Goal: Use online tool/utility: Utilize a website feature to perform a specific function

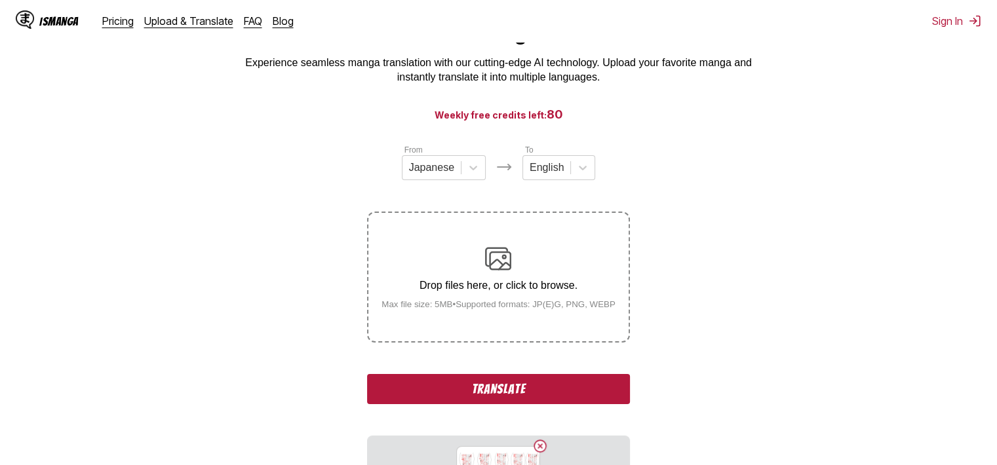
scroll to position [197, 0]
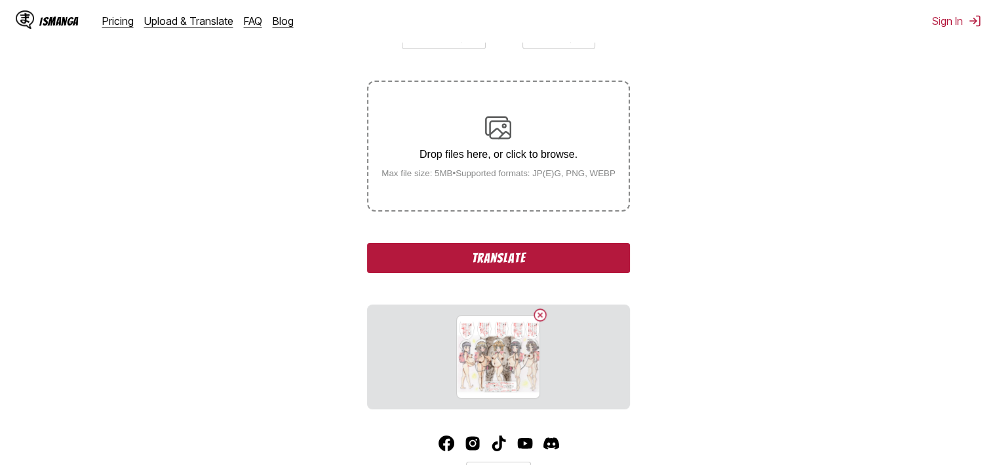
click at [563, 258] on button "Translate" at bounding box center [498, 258] width 262 height 30
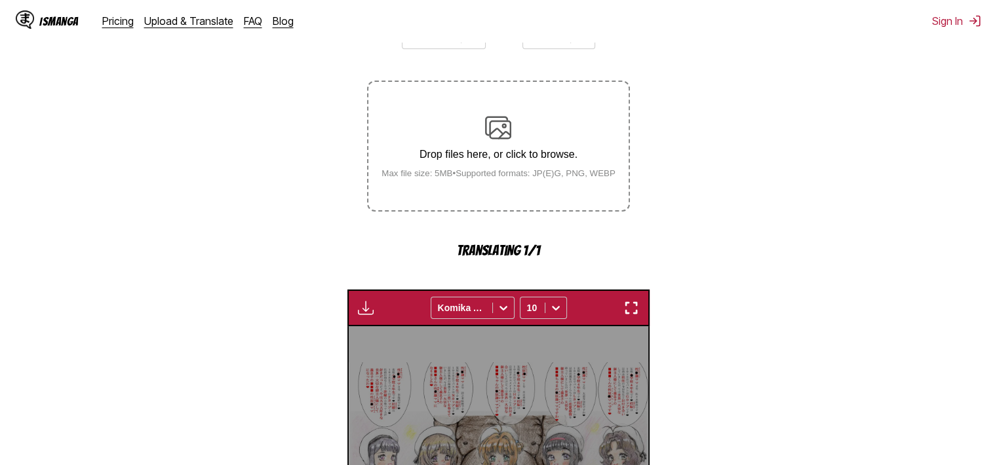
scroll to position [398, 0]
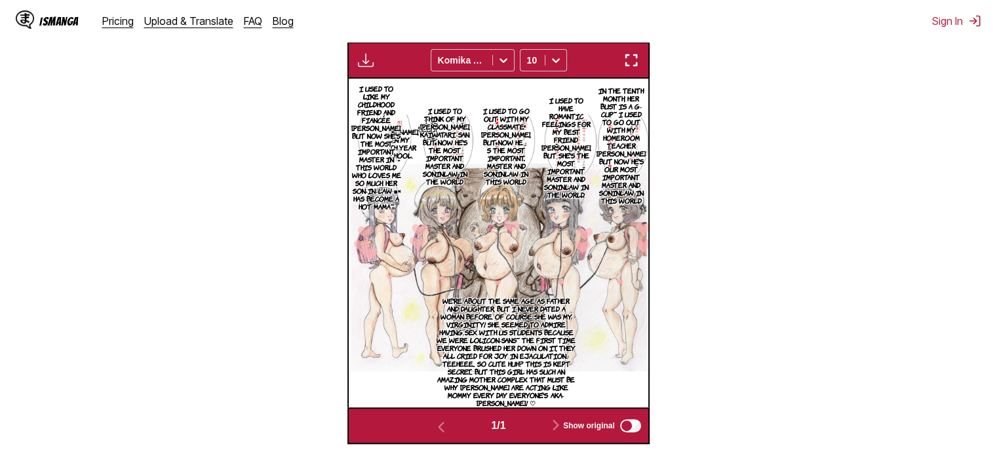
click at [637, 54] on img "button" at bounding box center [631, 60] width 16 height 16
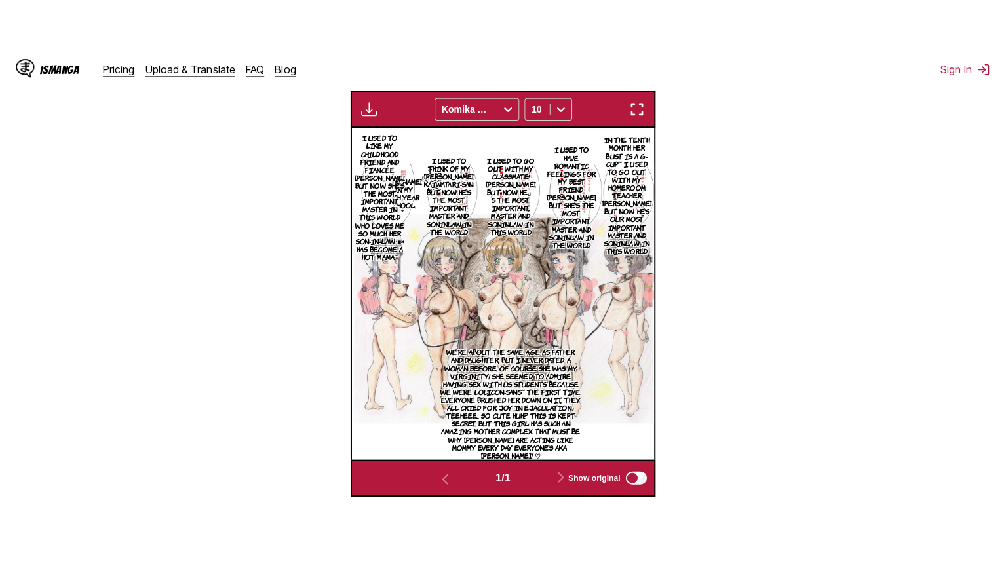
scroll to position [152, 0]
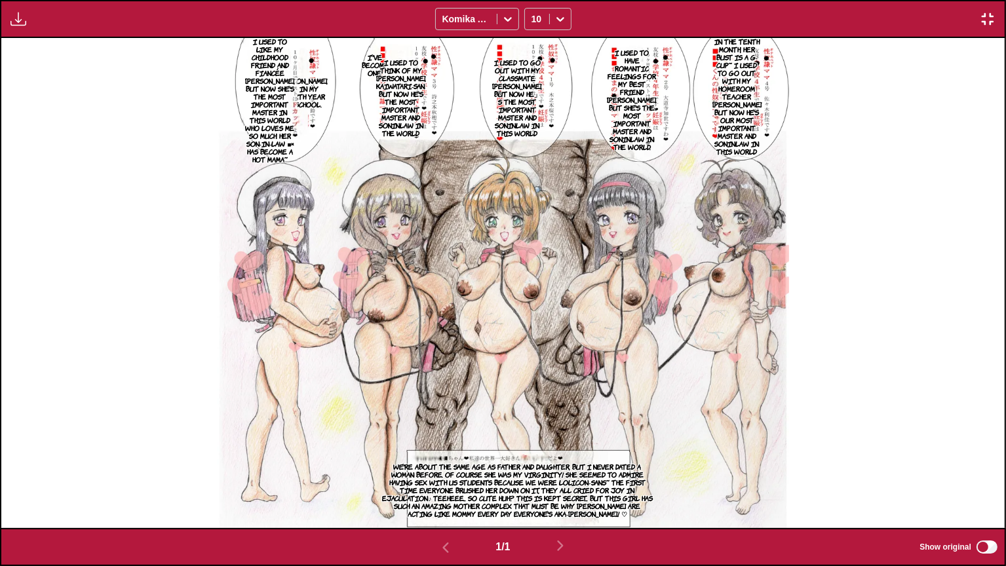
click at [743, 84] on p "In the tenth month, her bust is a G-cup~ I used to go out with my homeroom teac…" at bounding box center [737, 96] width 54 height 123
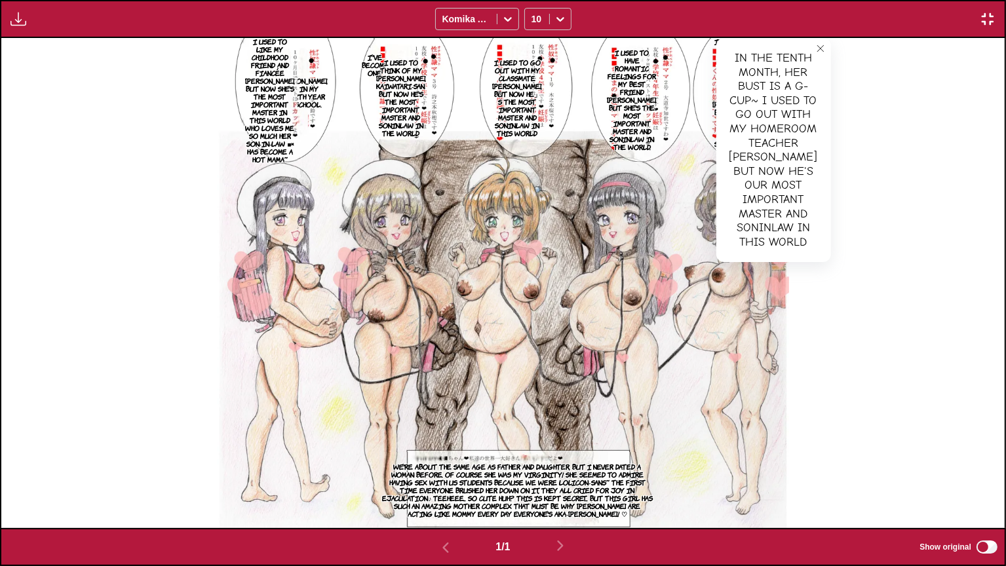
click at [810, 42] on button "close-tooltip" at bounding box center [820, 48] width 21 height 21
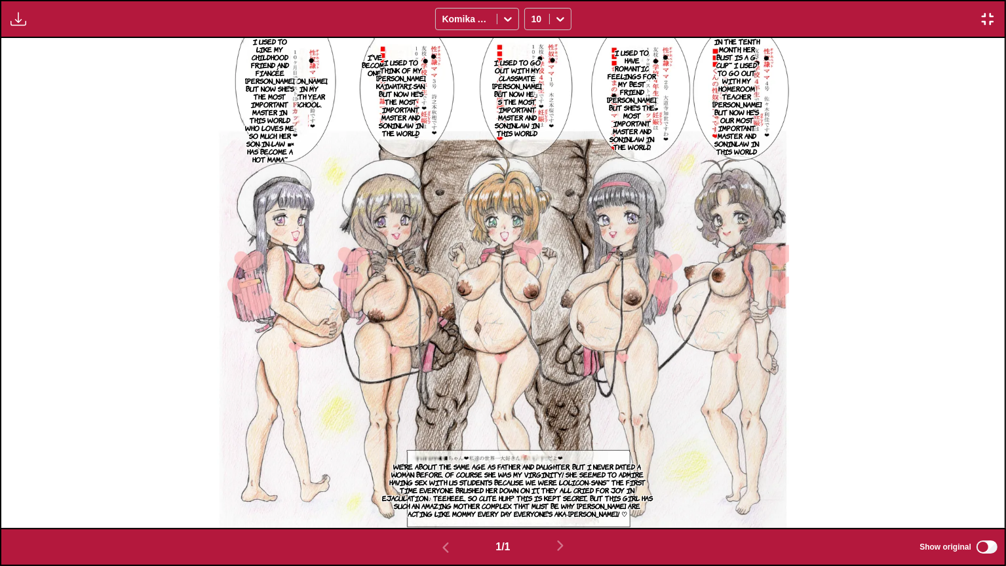
click at [511, 465] on p "We're about the same age as father and daughter, but I never dated a woman befo…" at bounding box center [517, 490] width 278 height 60
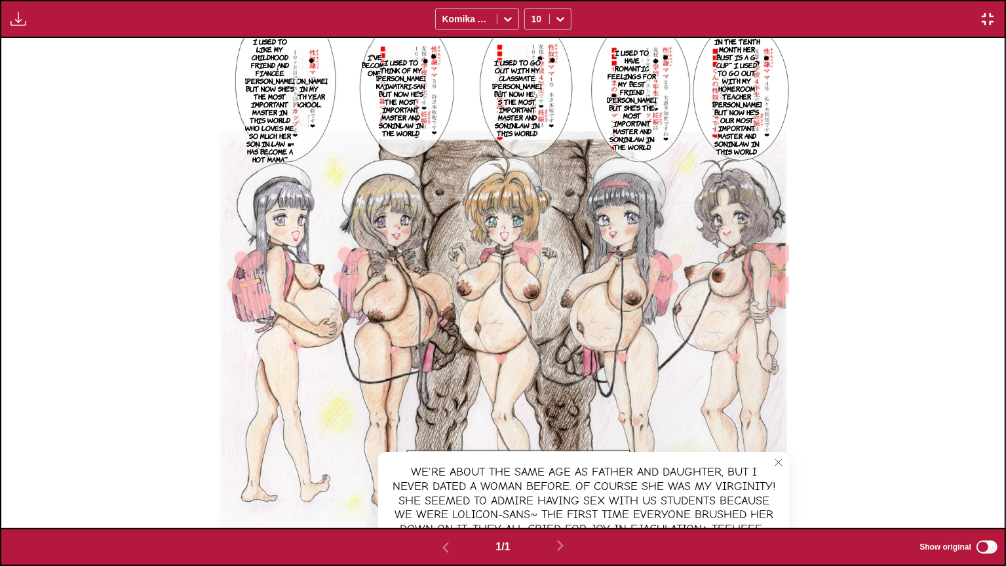
click at [783, 464] on button "close-tooltip" at bounding box center [778, 462] width 21 height 21
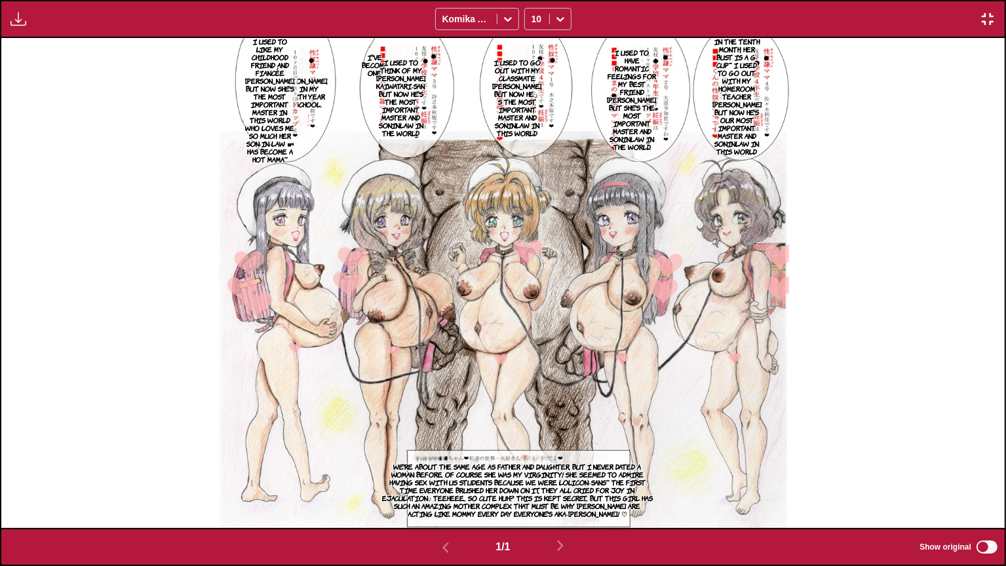
click at [985, 12] on img "button" at bounding box center [988, 19] width 16 height 16
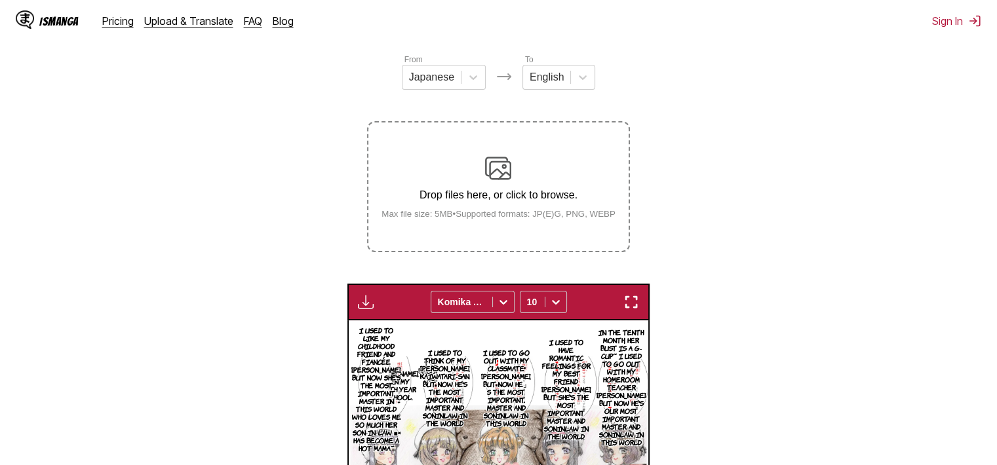
scroll to position [80, 0]
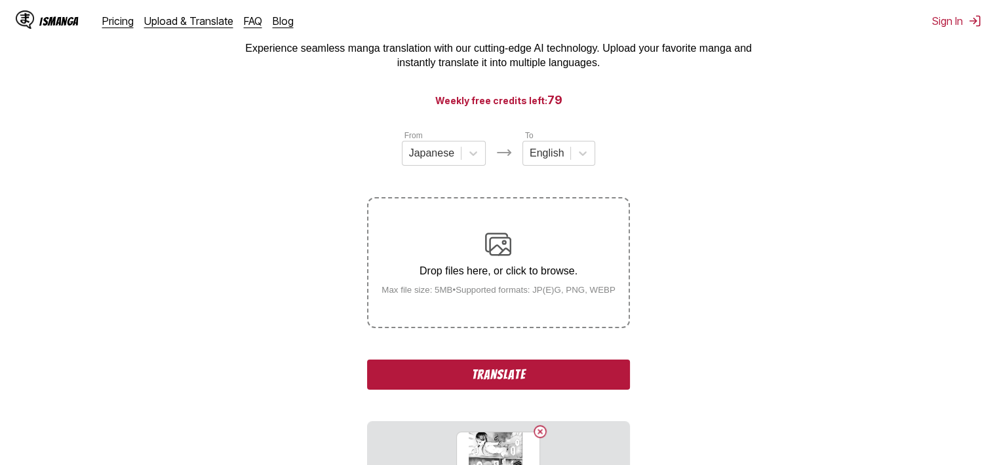
click at [593, 374] on button "Translate" at bounding box center [498, 375] width 262 height 30
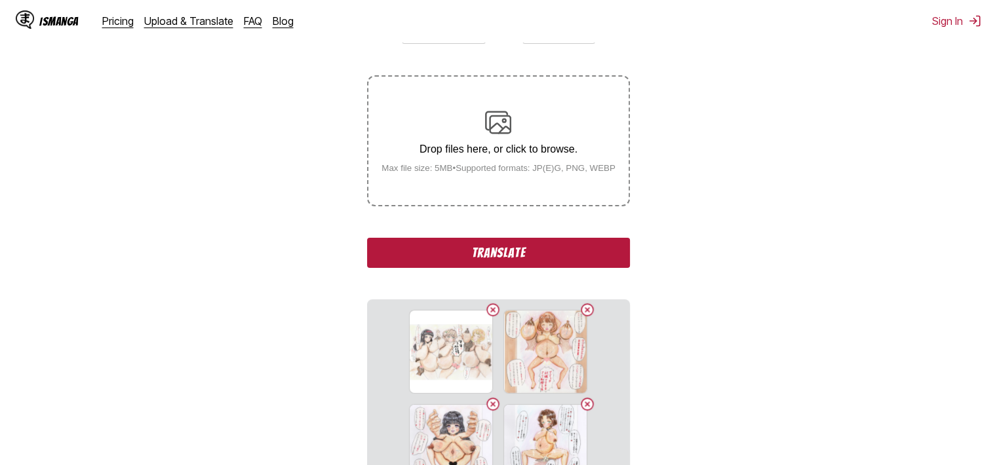
scroll to position [211, 0]
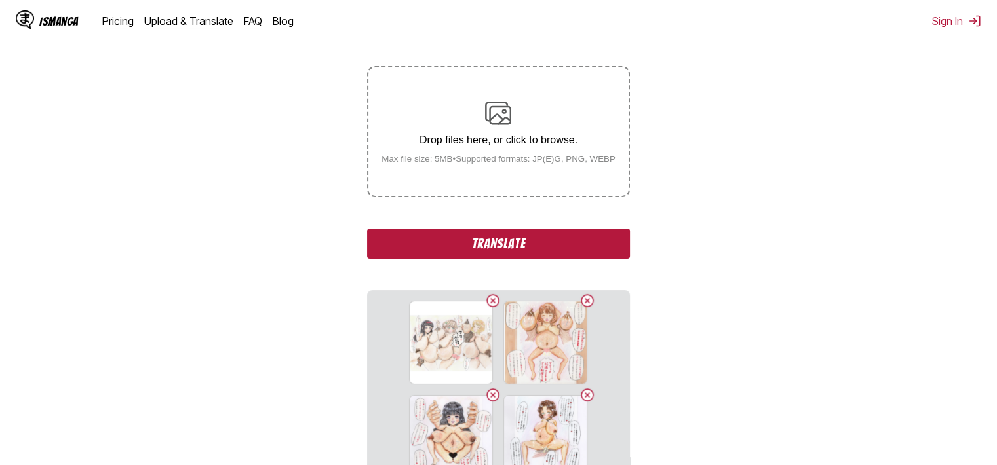
click at [563, 247] on button "Translate" at bounding box center [498, 244] width 262 height 30
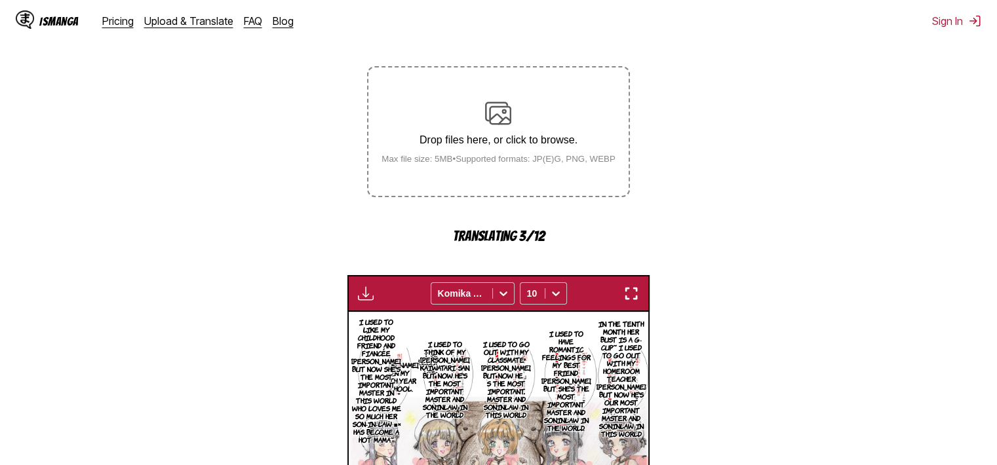
click at [634, 296] on img "button" at bounding box center [631, 294] width 16 height 16
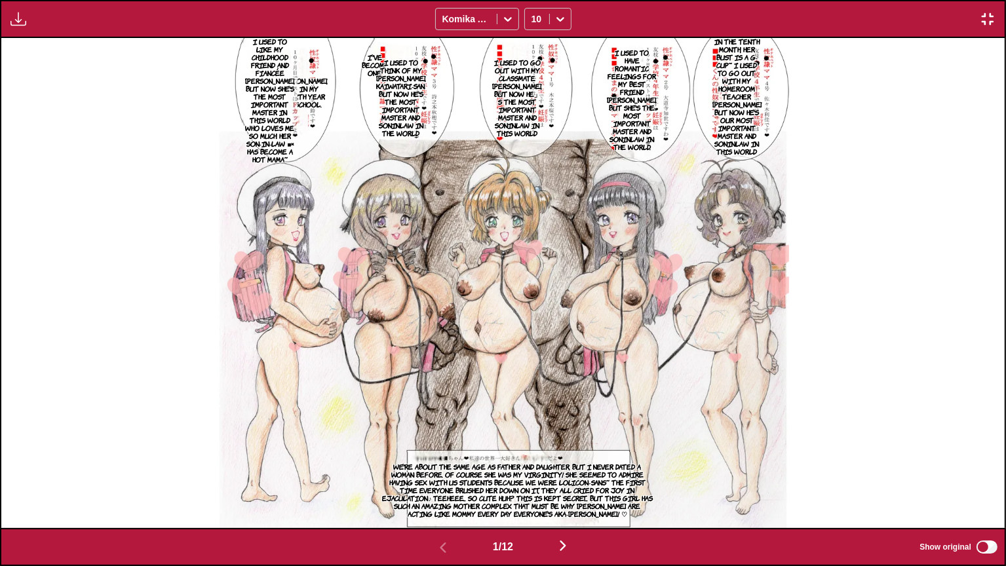
scroll to position [0, 1004]
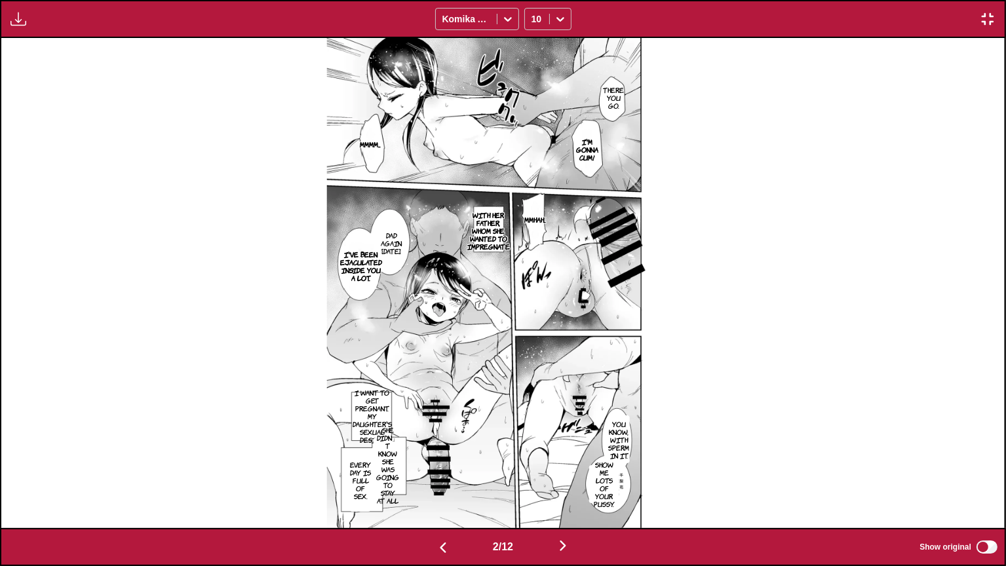
click at [480, 230] on p "With her father, whom she wanted to impregnate" at bounding box center [489, 230] width 48 height 45
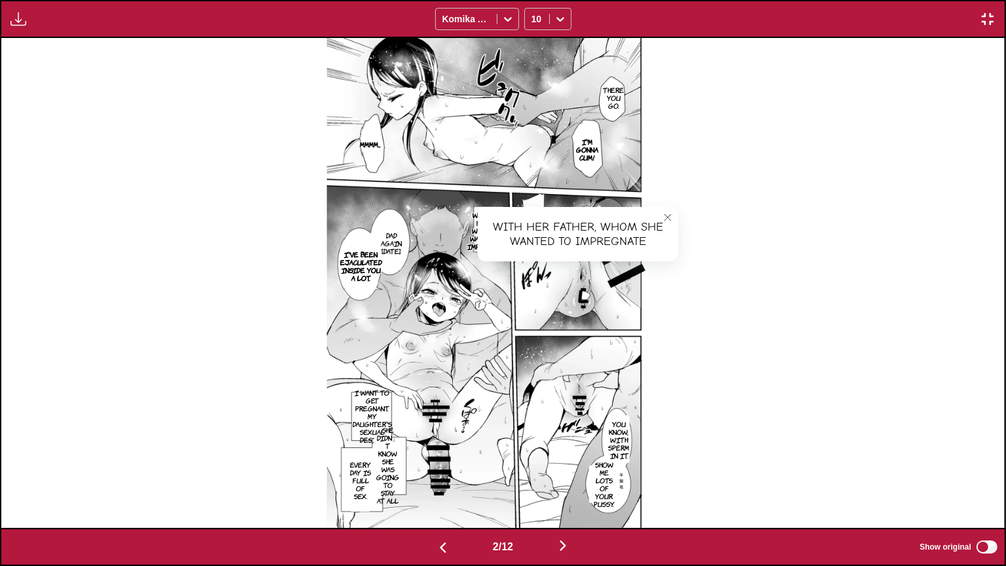
click at [664, 212] on button "close-tooltip" at bounding box center [667, 217] width 21 height 21
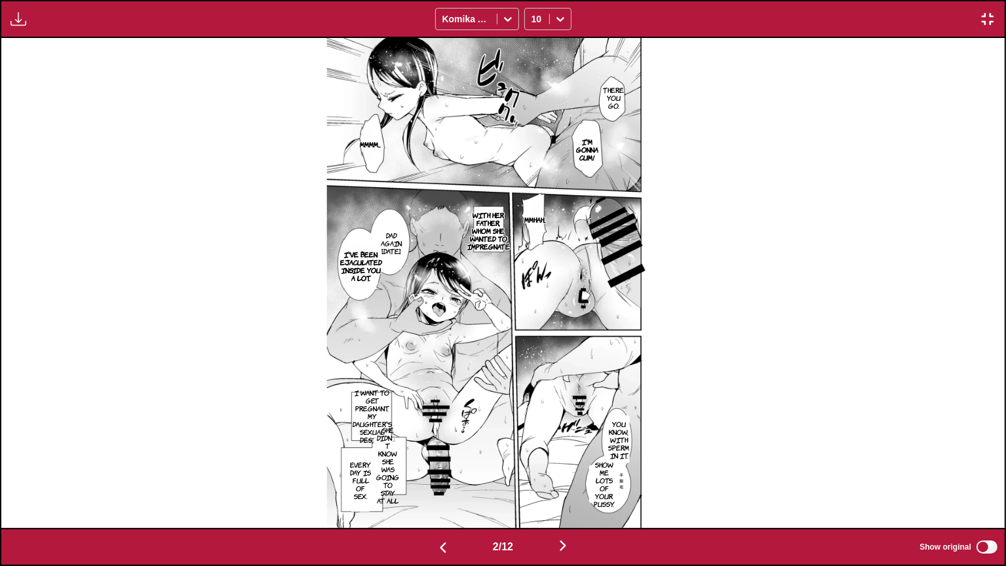
click at [985, 18] on img "button" at bounding box center [988, 19] width 16 height 16
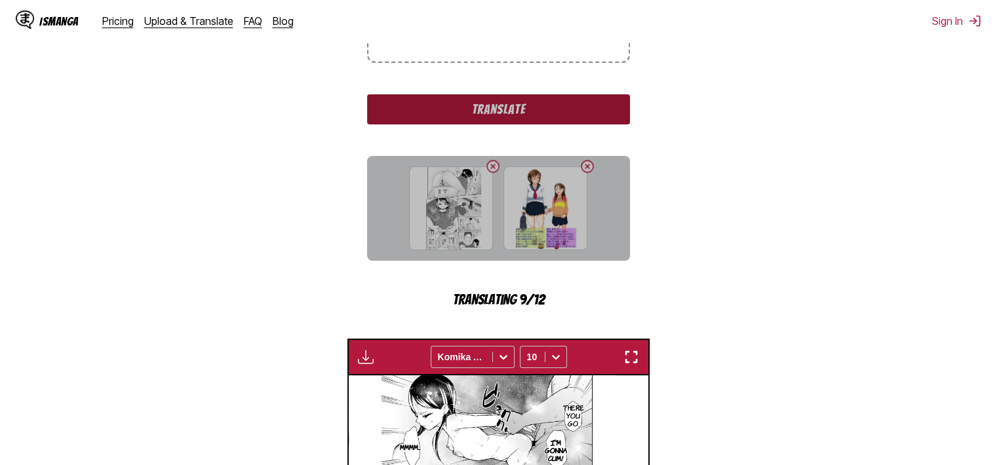
scroll to position [520, 0]
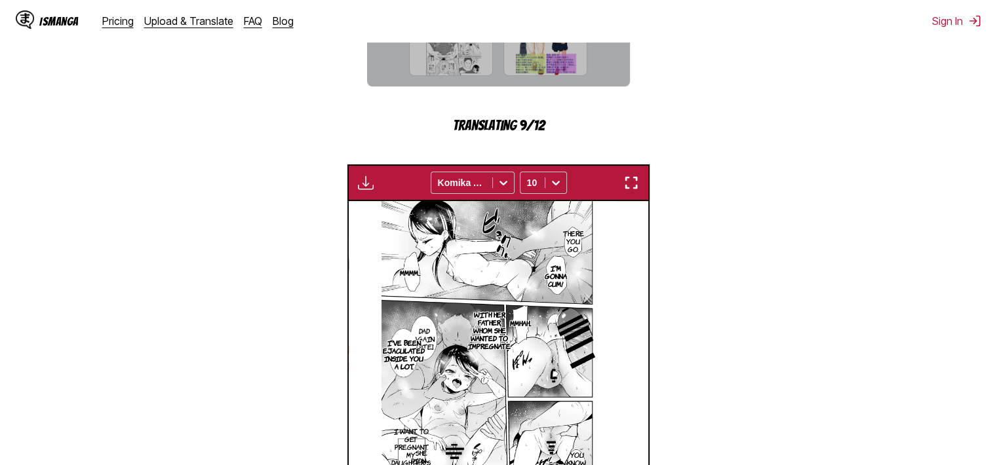
click at [618, 185] on div "Available for premium users only Komika Axis 10" at bounding box center [498, 182] width 302 height 37
click at [624, 183] on img "button" at bounding box center [631, 183] width 16 height 16
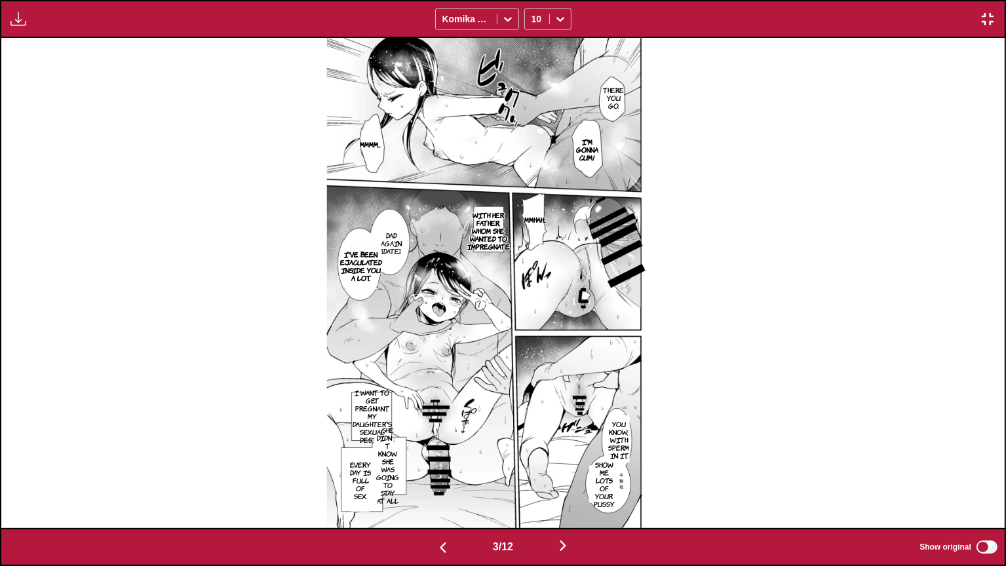
scroll to position [0, 2008]
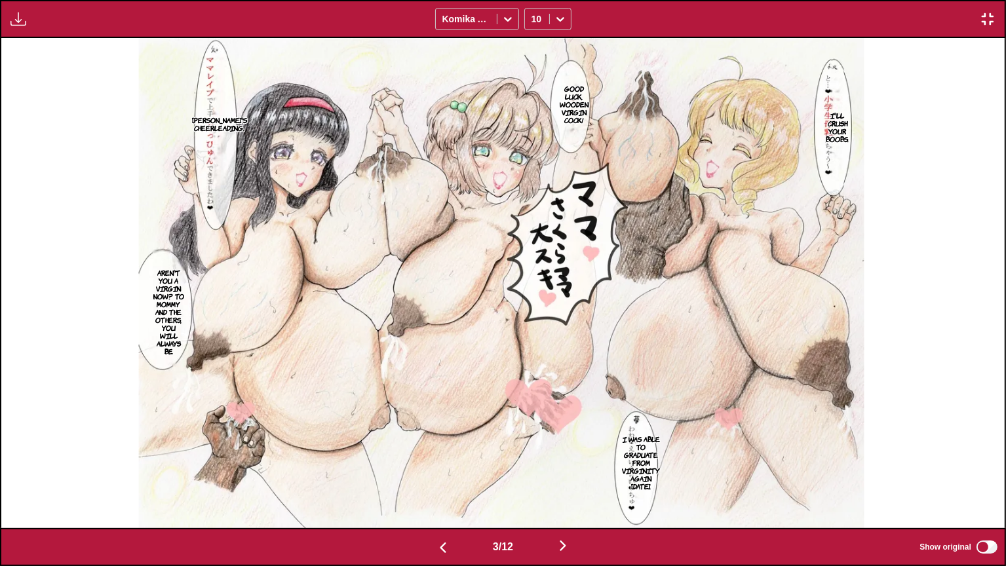
click at [845, 111] on p "I'll crush your boobs." at bounding box center [838, 127] width 28 height 37
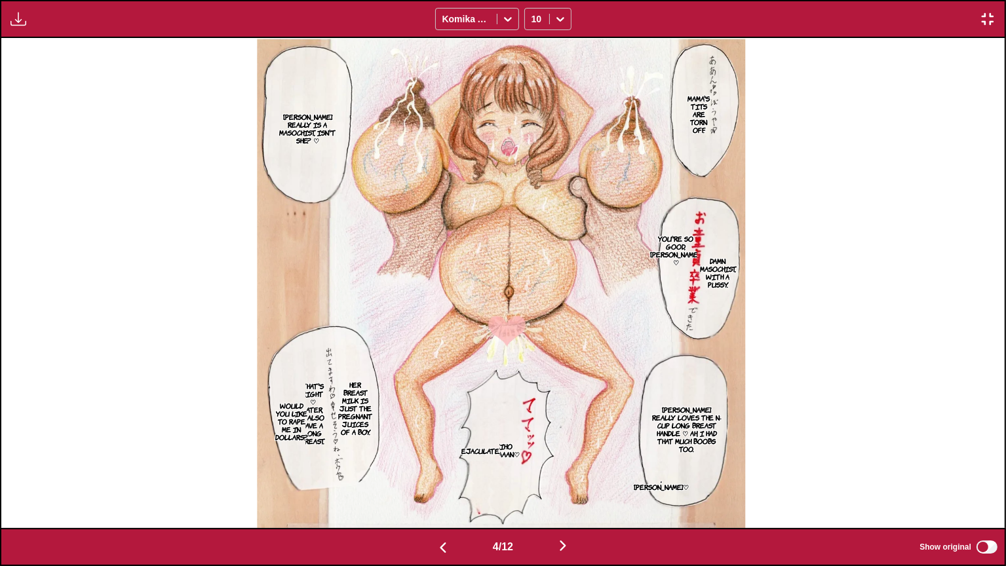
click at [702, 113] on p "Mama's tits are torn off." at bounding box center [699, 114] width 28 height 45
click at [696, 255] on img at bounding box center [501, 283] width 488 height 490
click at [720, 272] on p "Damn masochist, with a pussy." at bounding box center [718, 272] width 42 height 37
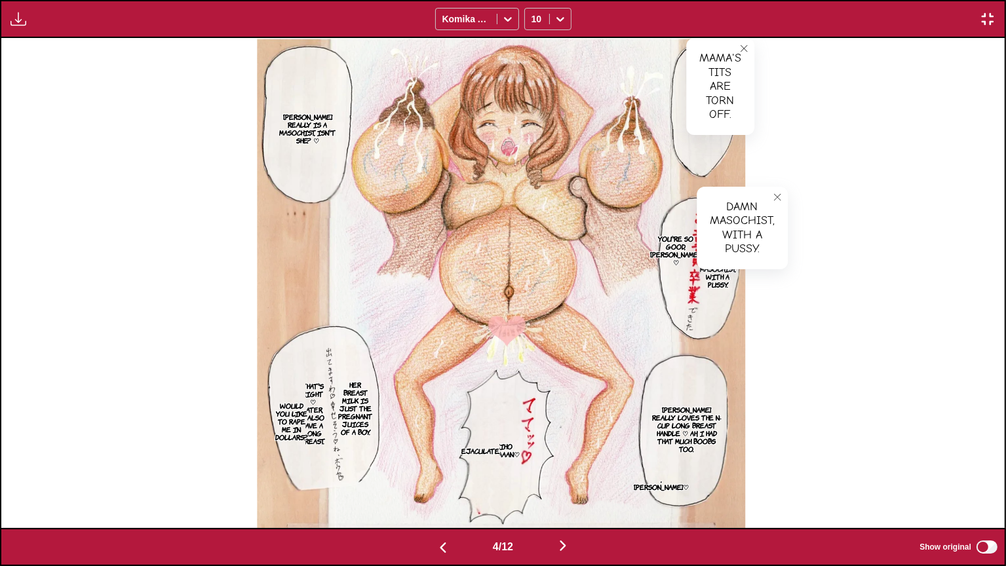
click at [676, 246] on p "You're so good, [PERSON_NAME]! ♡" at bounding box center [675, 250] width 56 height 37
click at [695, 421] on p "[PERSON_NAME] really loves the N-cup long breast handle ♡ Ah, I had that much b…" at bounding box center [687, 429] width 80 height 52
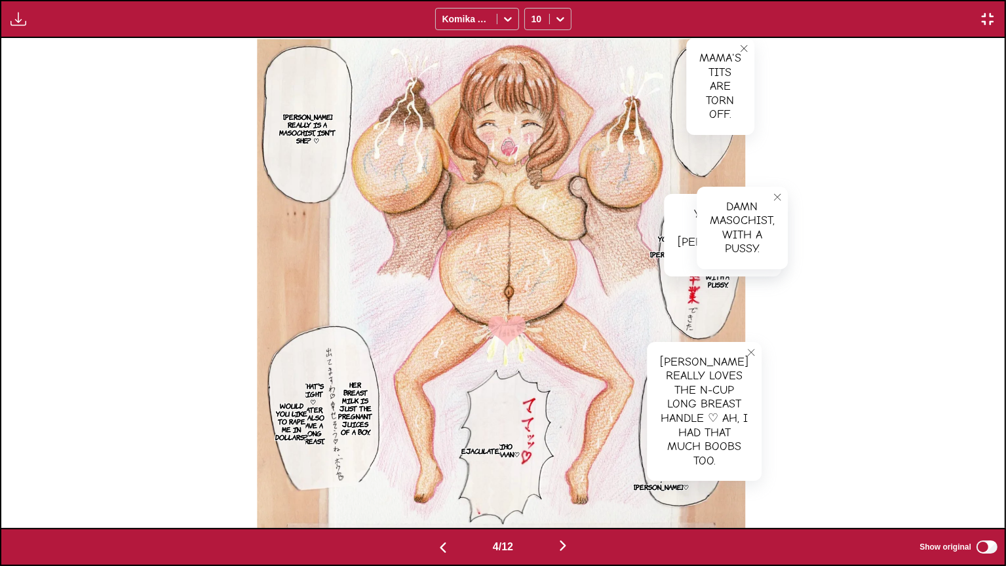
click at [332, 384] on img at bounding box center [501, 283] width 488 height 490
click at [353, 393] on p "Her breast milk is just the pregnant juices of a boy." at bounding box center [355, 408] width 39 height 60
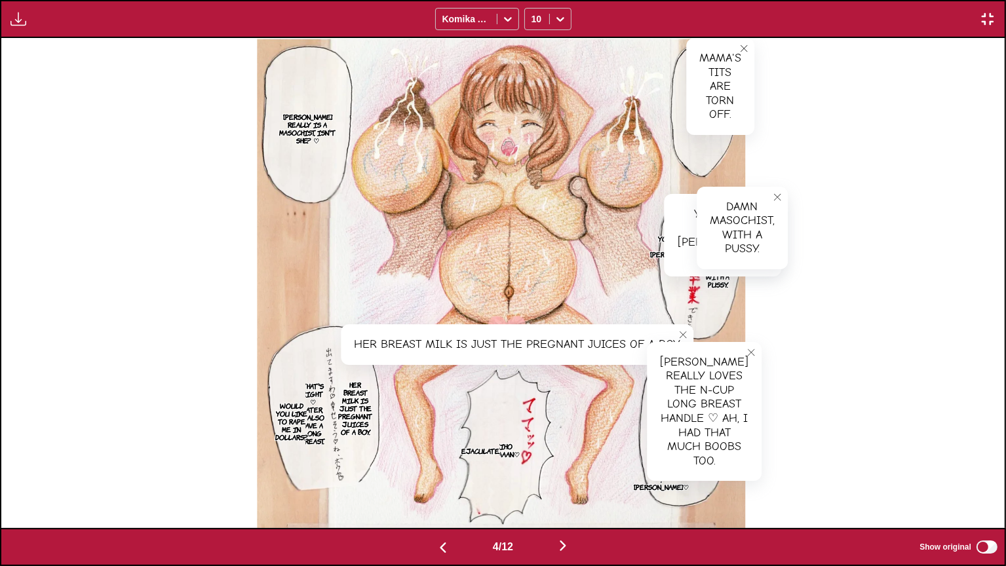
click at [308, 403] on p "Would you like to rape me in dollars?" at bounding box center [292, 421] width 38 height 45
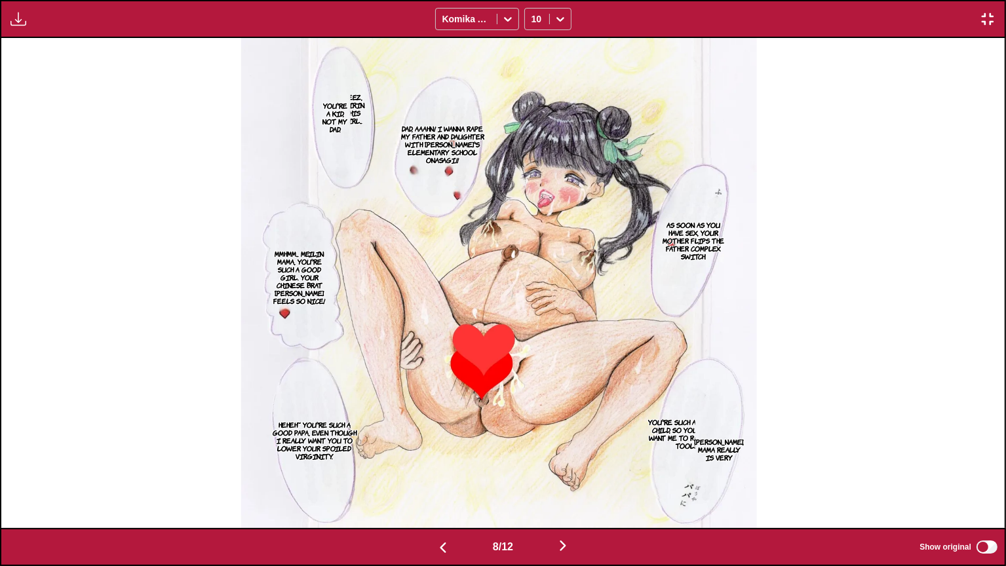
scroll to position [0, 7027]
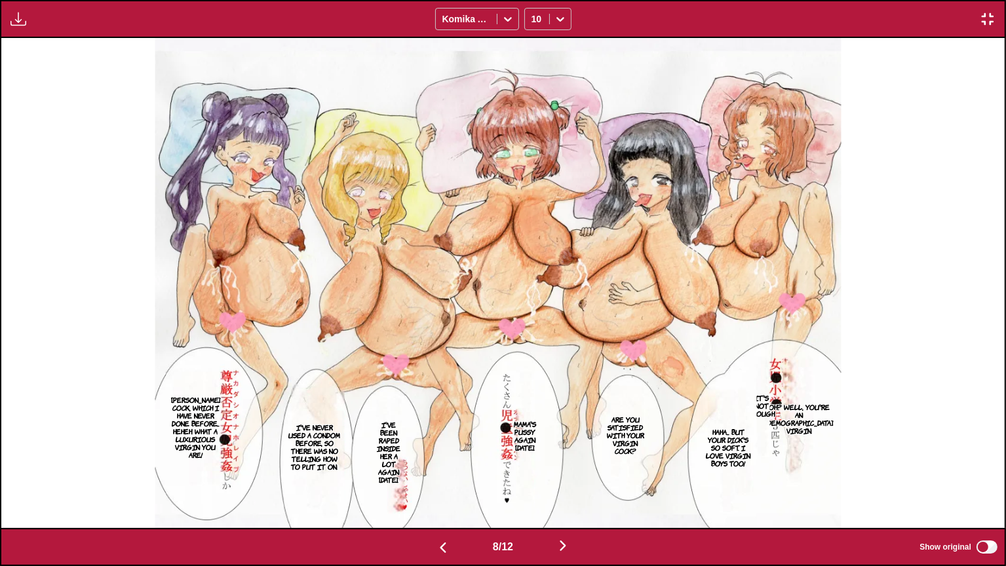
click at [809, 422] on p "Oh? Well, you're an [DEMOGRAPHIC_DATA] virgin." at bounding box center [799, 418] width 73 height 37
click at [772, 409] on p "It's not enough." at bounding box center [762, 405] width 33 height 29
click at [732, 442] on p "Haha... But your dick's so soft. I love virgin boys too!" at bounding box center [729, 447] width 56 height 45
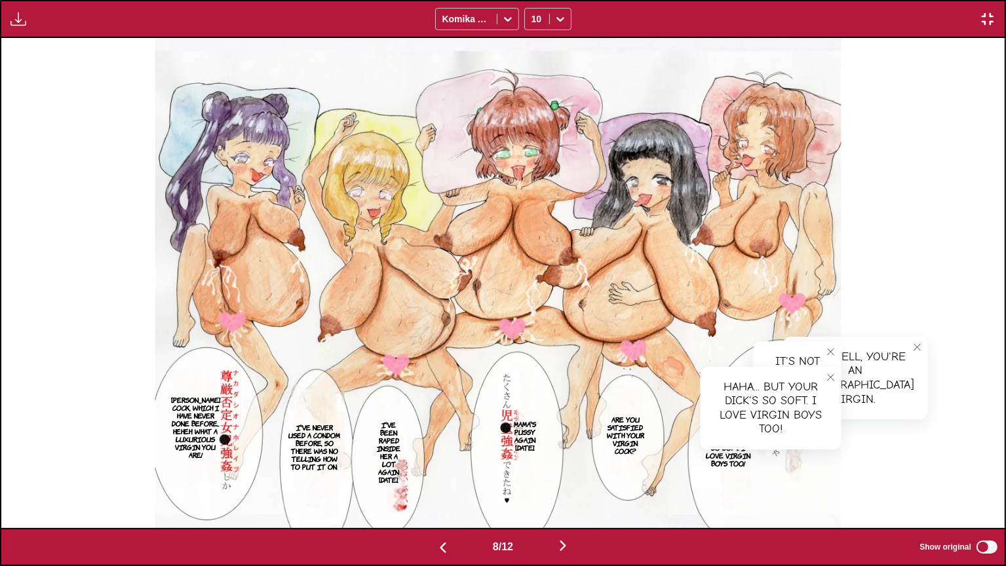
click at [637, 438] on p "Are you satisfied with your virgin cock?" at bounding box center [626, 435] width 44 height 45
click at [532, 445] on p "Mama's pussy again [DATE]." at bounding box center [525, 435] width 28 height 37
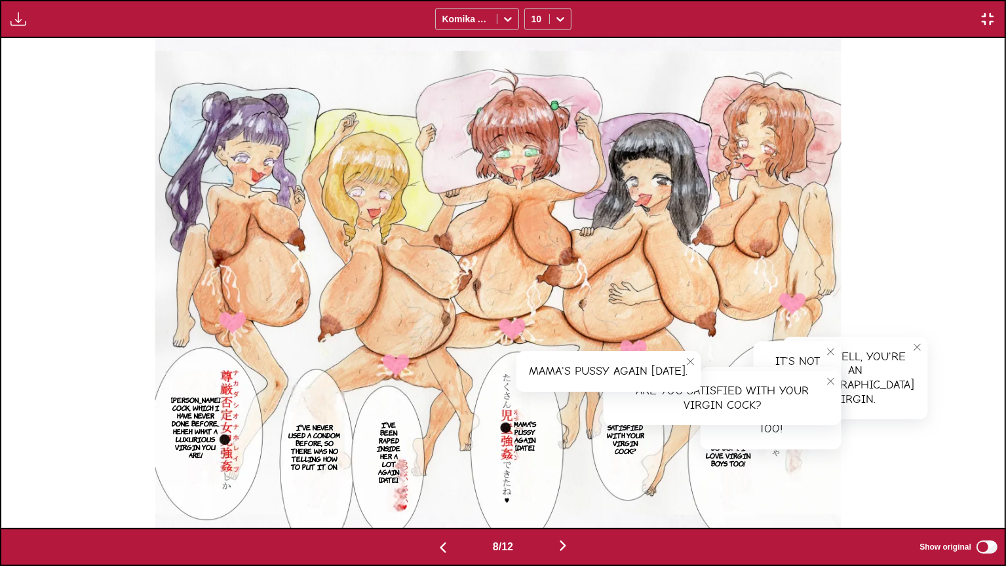
click at [395, 446] on p "I've been raped inside her a lot again [DATE]." at bounding box center [389, 452] width 34 height 68
click at [321, 450] on p "I've never used a condom before, so there was no telling how to put it on." at bounding box center [314, 447] width 60 height 52
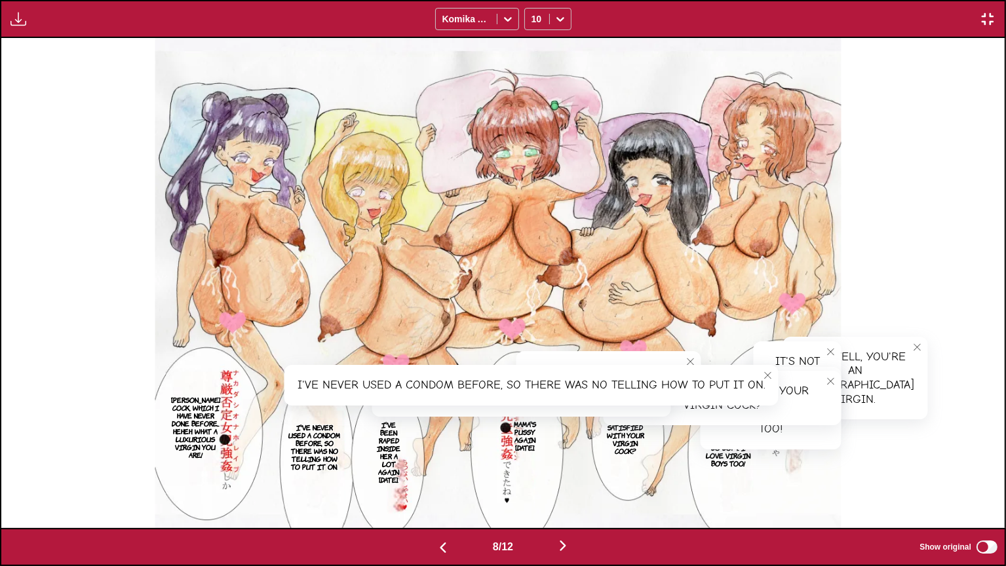
click at [214, 423] on p "[PERSON_NAME] cock, which I have never done before... Heheh. What a luxurious v…" at bounding box center [195, 427] width 58 height 68
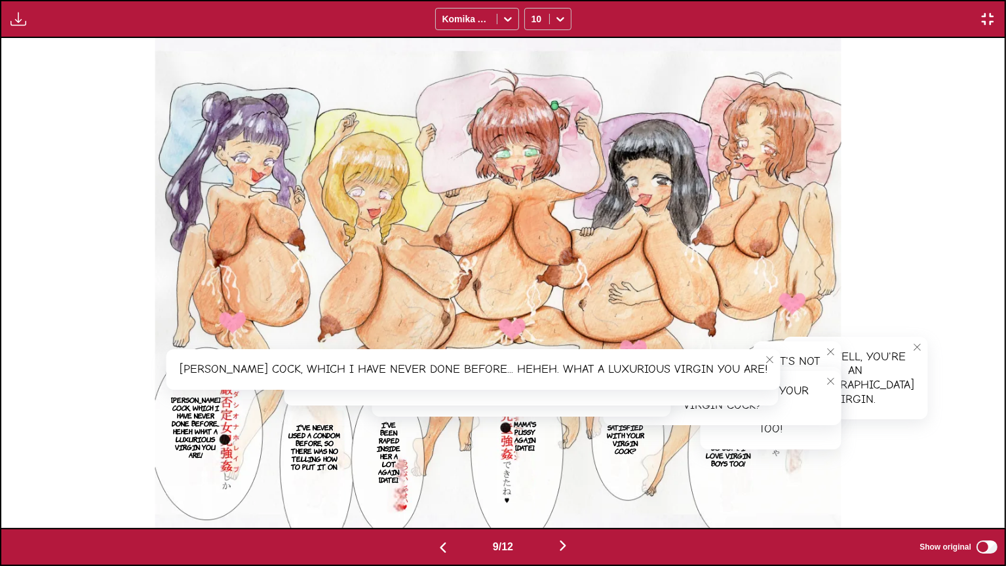
scroll to position [0, 8031]
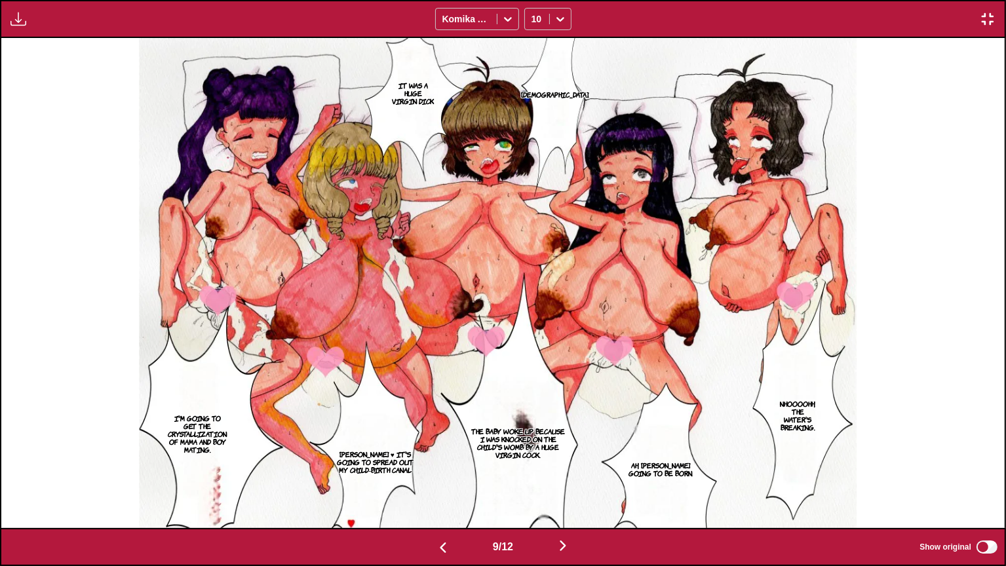
click at [807, 423] on p "Nhoooohh, the water's breaking." at bounding box center [798, 415] width 47 height 37
click at [688, 465] on p "Ah, [PERSON_NAME] going to be born." at bounding box center [659, 469] width 71 height 21
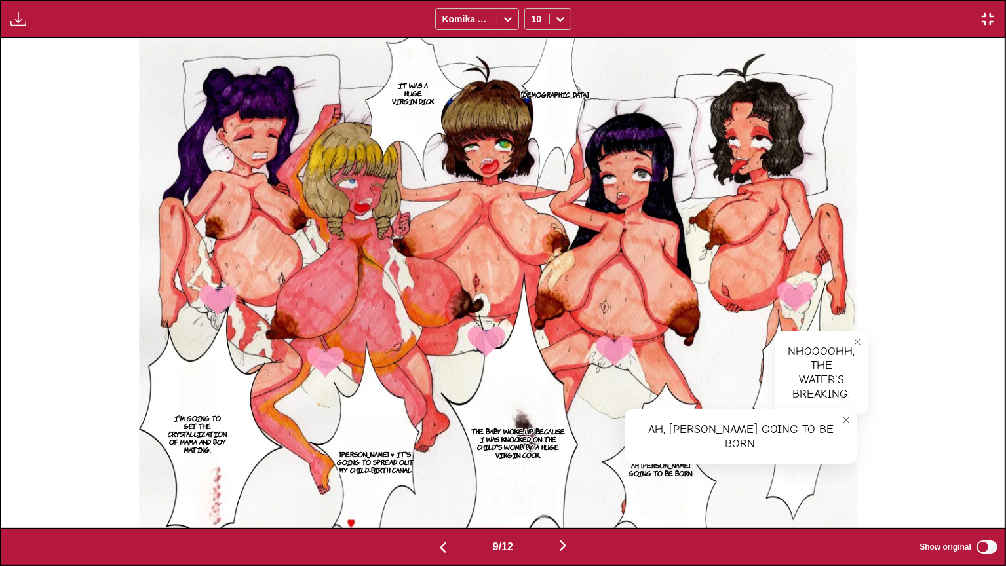
click at [529, 451] on p "The baby woke up because I was knocked on the child's womb by a huge virgin coc…" at bounding box center [518, 443] width 99 height 37
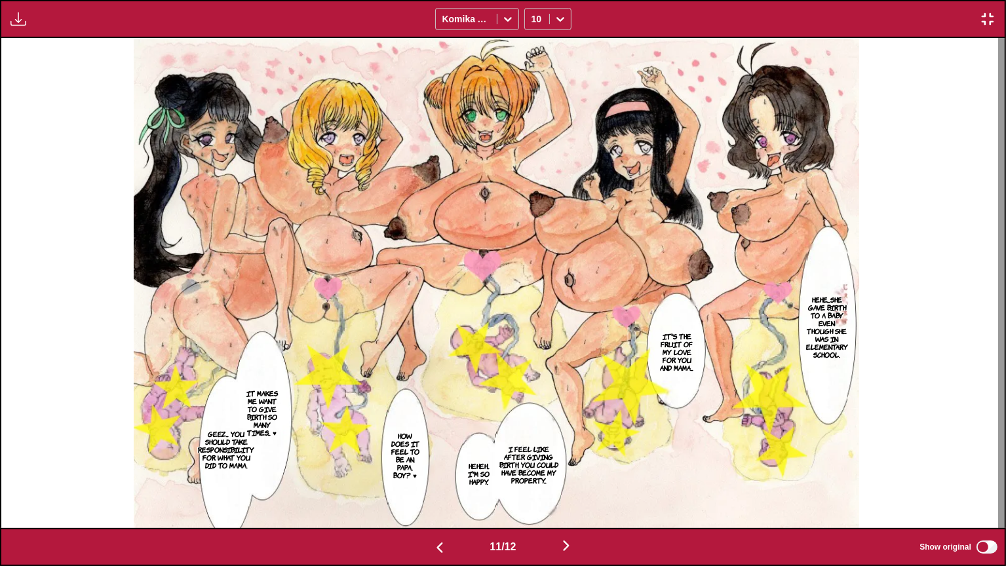
scroll to position [163, 0]
click at [820, 309] on p "Hehe....She gave birth to a baby even though she was in elementary school." at bounding box center [826, 327] width 47 height 68
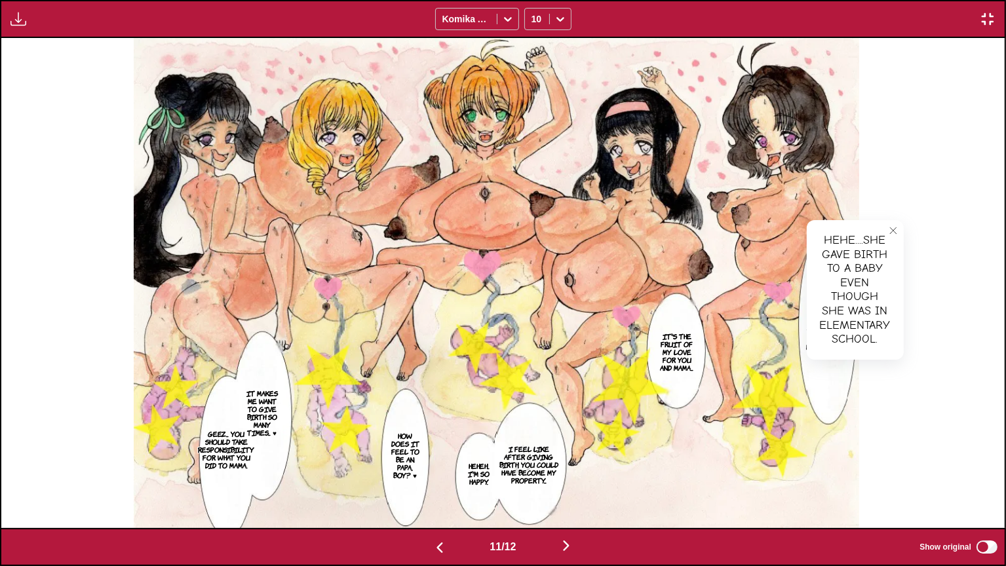
scroll to position [0, 11043]
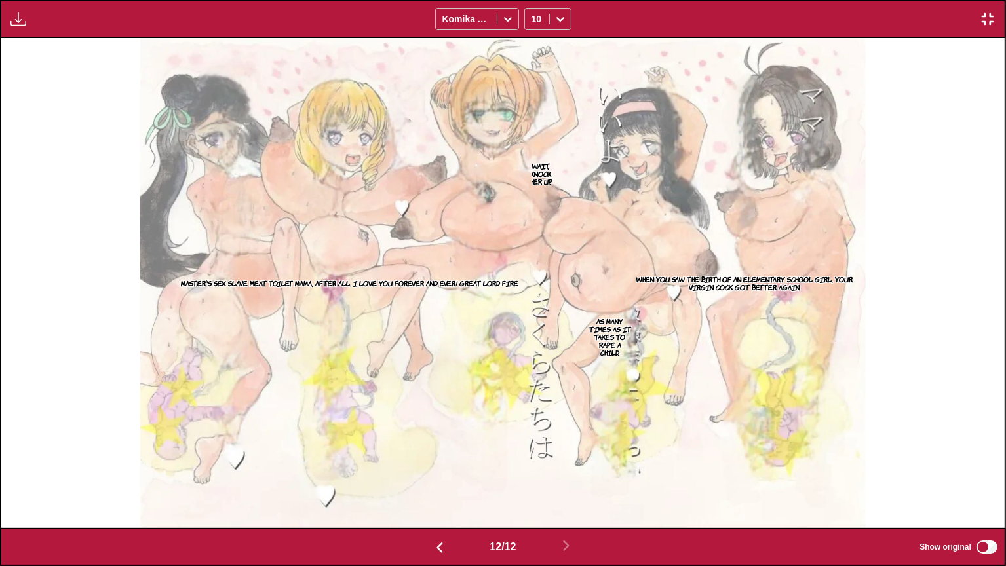
click at [815, 278] on p "When you saw the birth of an elementary school girl, your virgin cock got bette…" at bounding box center [745, 283] width 226 height 21
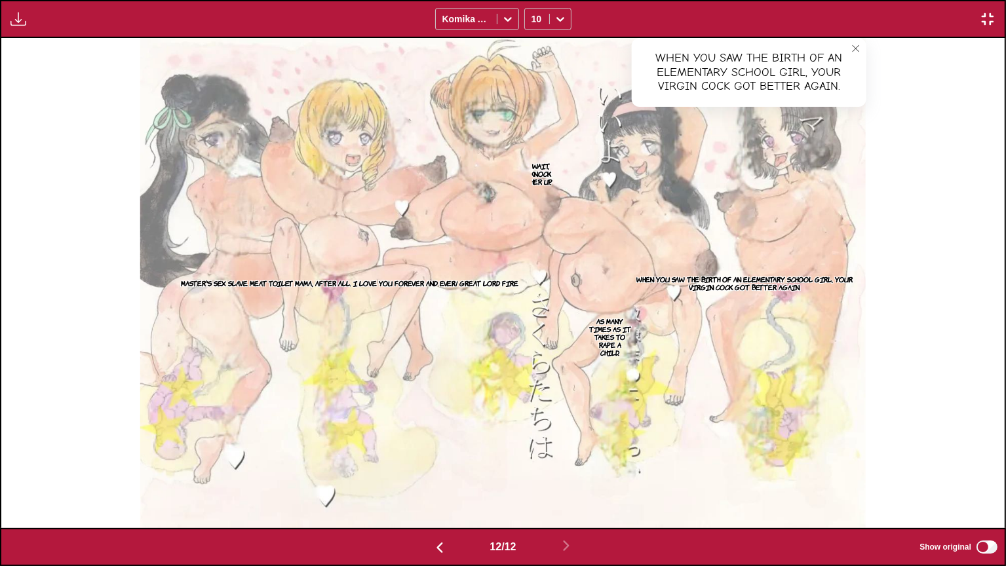
click at [552, 166] on p "Wait, knock her up." at bounding box center [541, 173] width 39 height 29
click at [614, 322] on p "As many times as it takes to rape a child." at bounding box center [609, 337] width 47 height 45
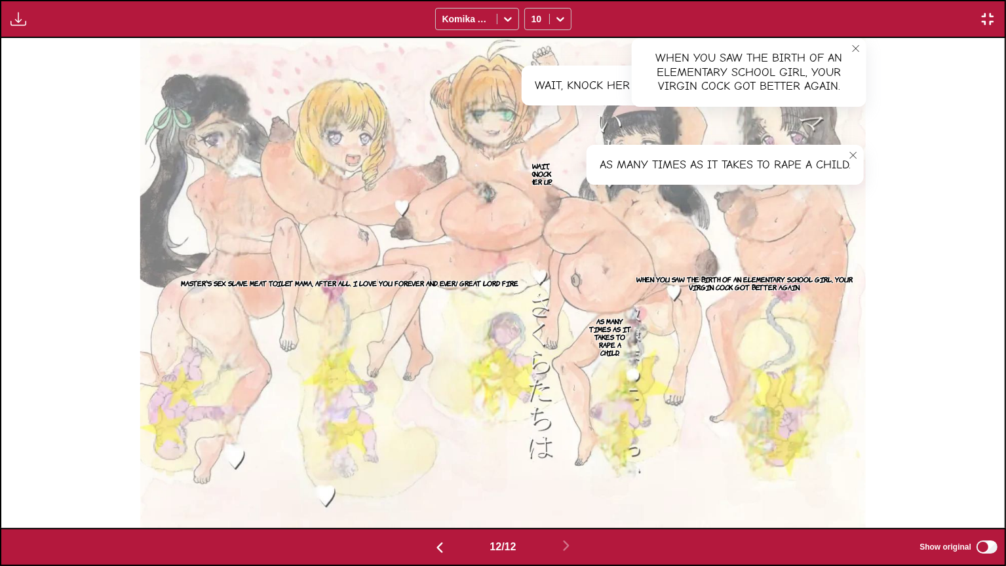
click at [447, 278] on p "Master's sex slave meat toilet mama, after all. I love you forever and ever! Gr…" at bounding box center [349, 283] width 343 height 13
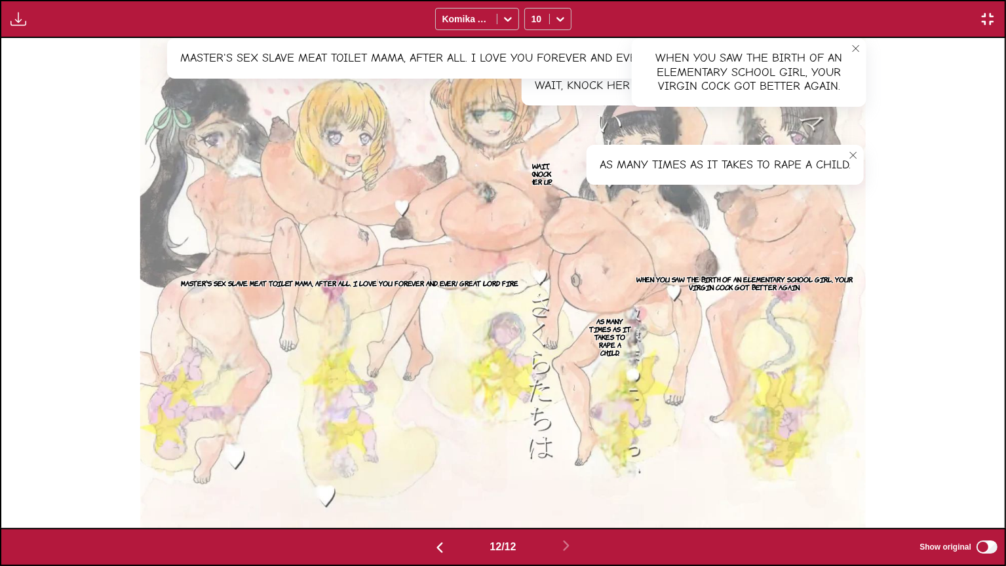
click at [993, 18] on img "button" at bounding box center [988, 19] width 16 height 16
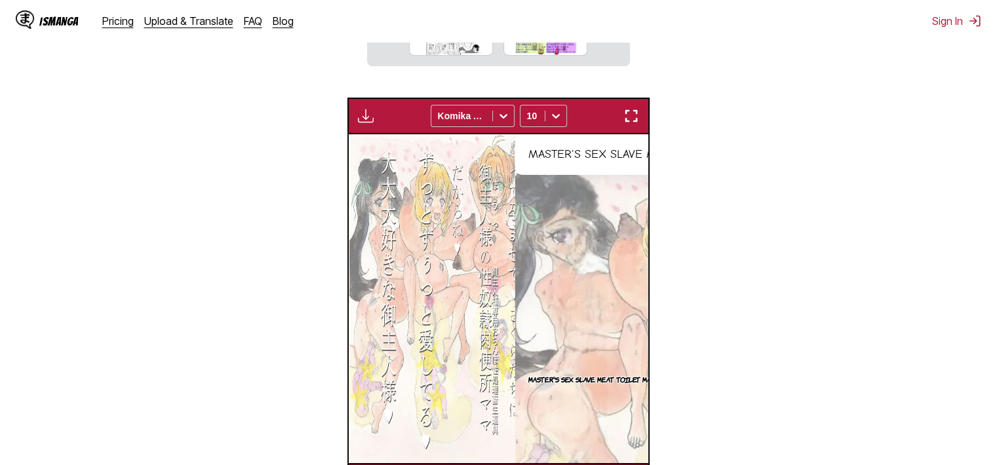
scroll to position [0, 3294]
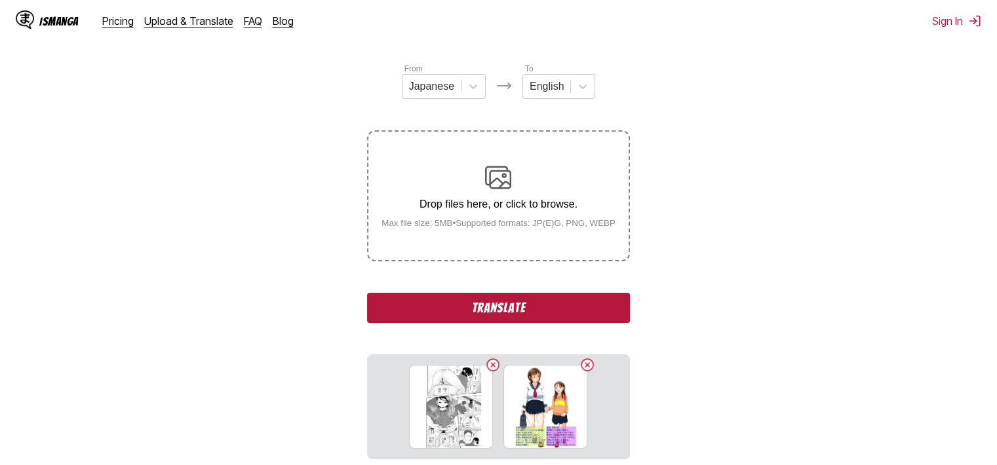
click at [571, 313] on button "Translate" at bounding box center [498, 308] width 262 height 30
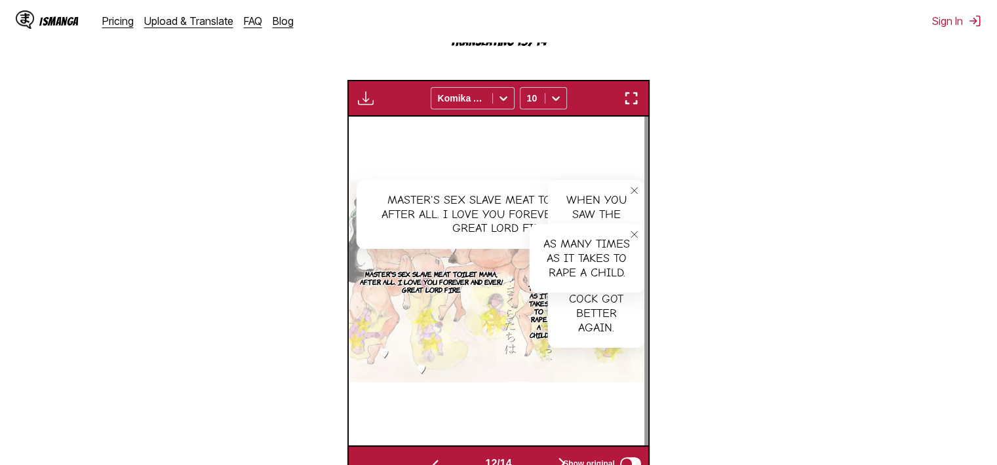
scroll to position [343, 0]
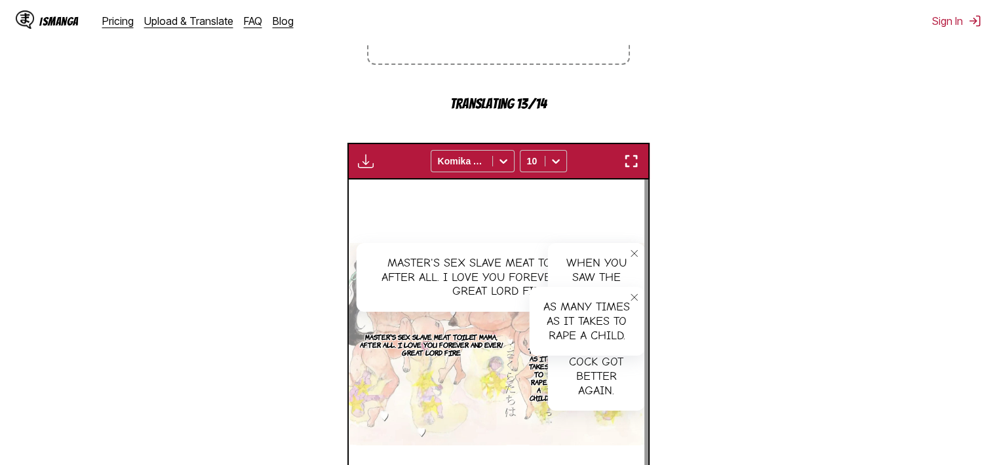
click at [629, 160] on img "button" at bounding box center [631, 161] width 16 height 16
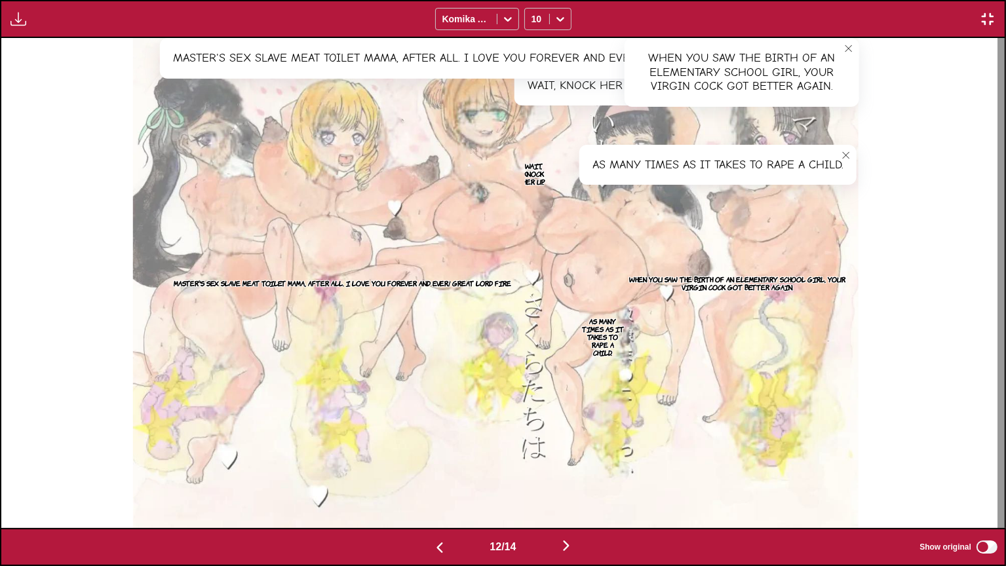
scroll to position [0, 12047]
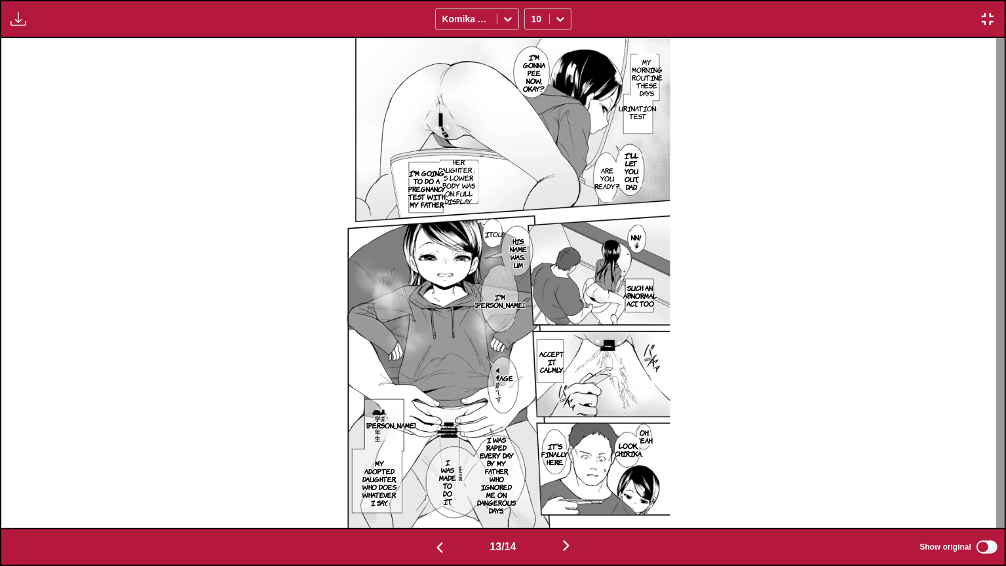
click at [525, 260] on p "His name was... Um" at bounding box center [518, 253] width 22 height 37
click at [512, 303] on p "I'm [PERSON_NAME]." at bounding box center [499, 300] width 55 height 21
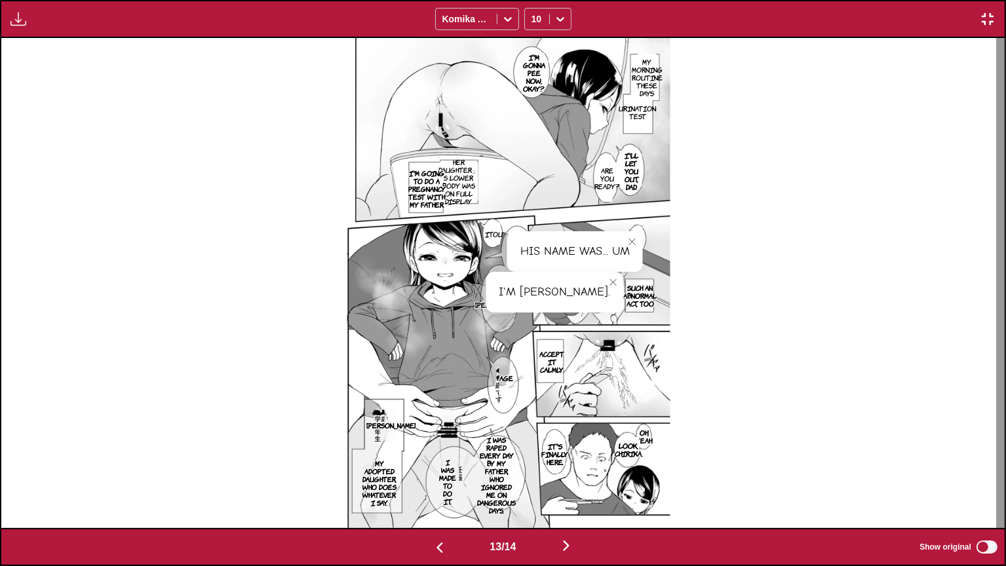
click at [609, 283] on icon "close-tooltip" at bounding box center [613, 282] width 9 height 9
click at [643, 233] on button "close-tooltip" at bounding box center [632, 241] width 21 height 21
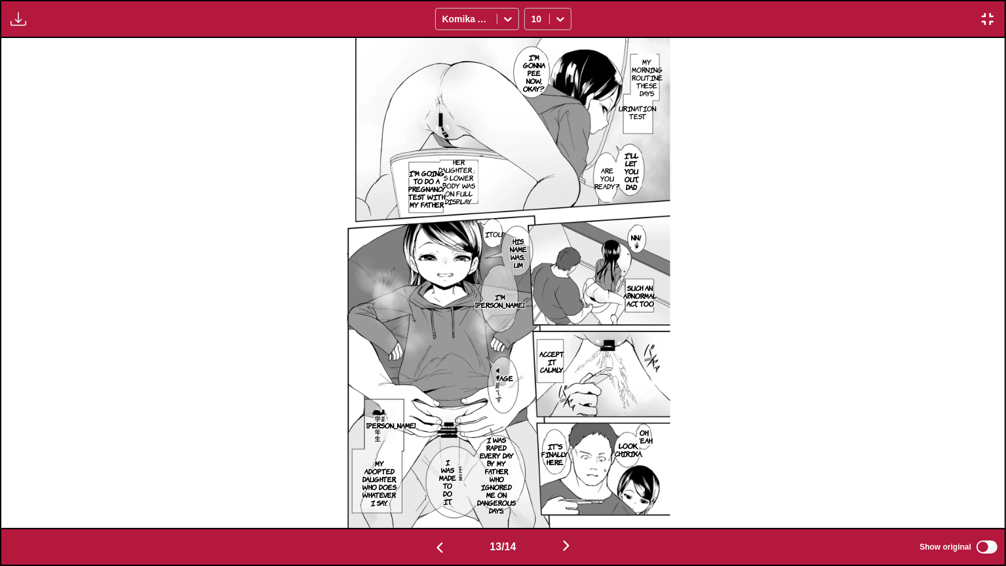
click at [513, 380] on p "Age" at bounding box center [506, 378] width 19 height 13
click at [538, 377] on button "close-tooltip" at bounding box center [537, 372] width 21 height 21
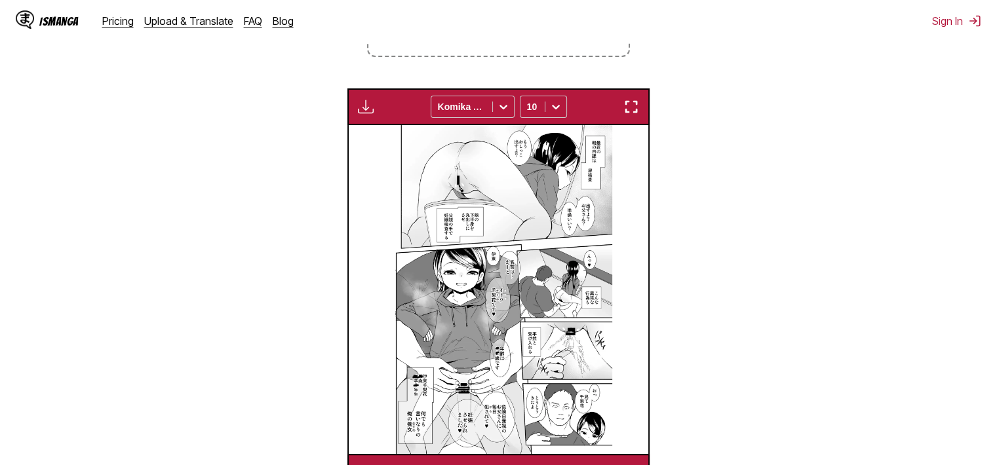
scroll to position [408, 0]
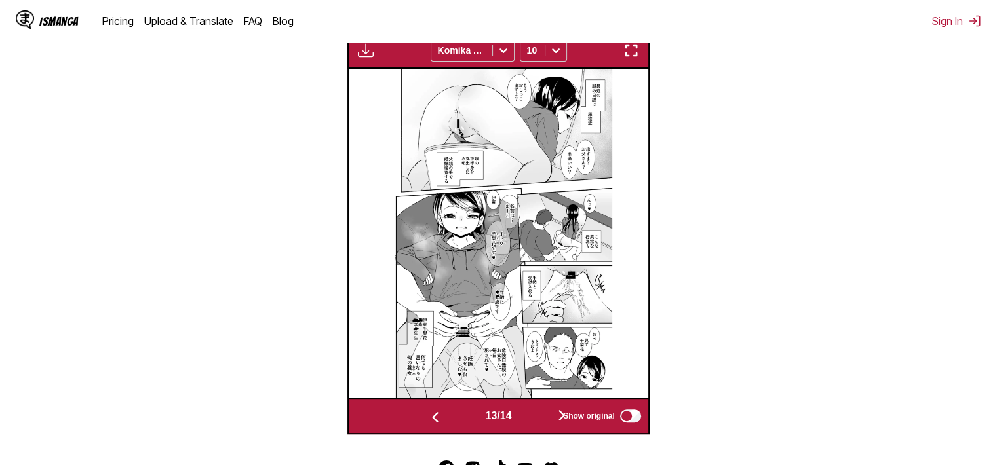
click at [623, 54] on img "button" at bounding box center [631, 51] width 16 height 16
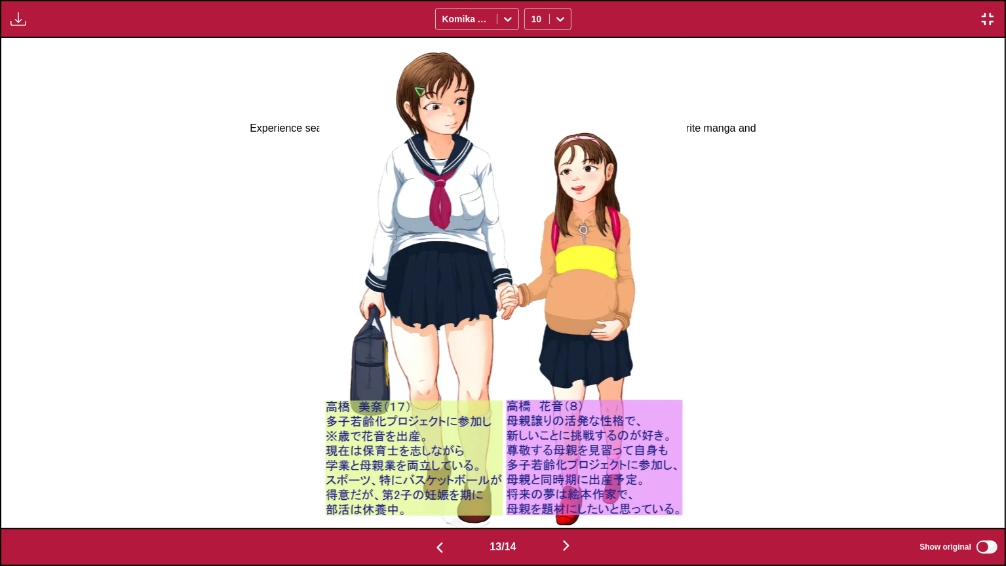
scroll to position [0, 12047]
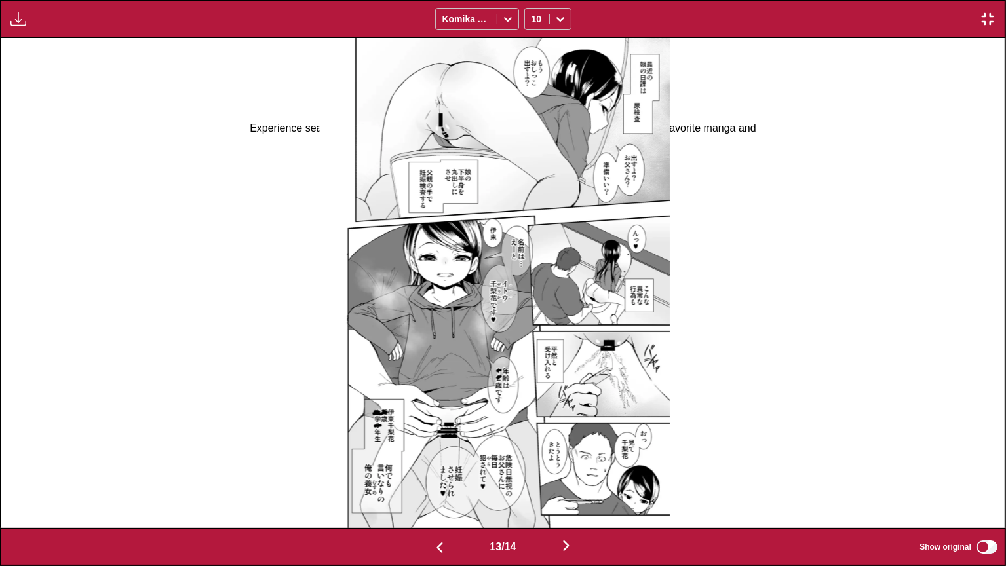
click at [996, 13] on button "button" at bounding box center [988, 18] width 24 height 17
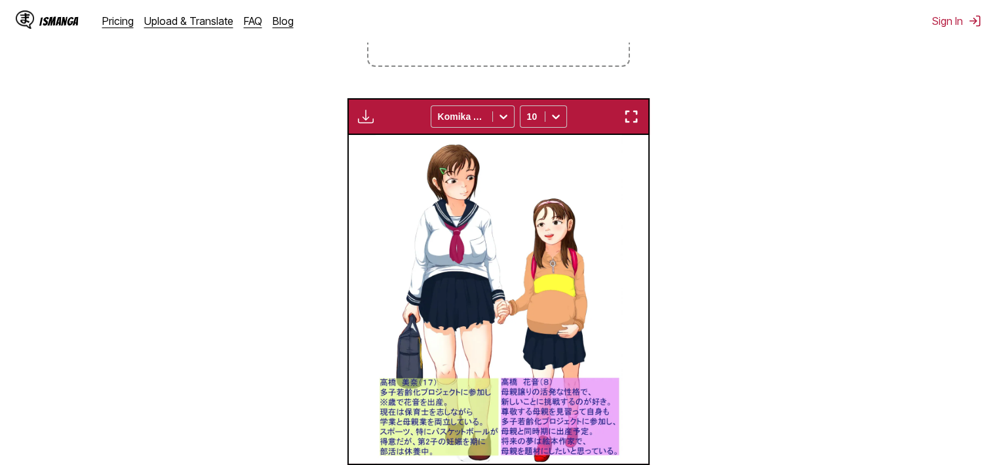
scroll to position [0, 3594]
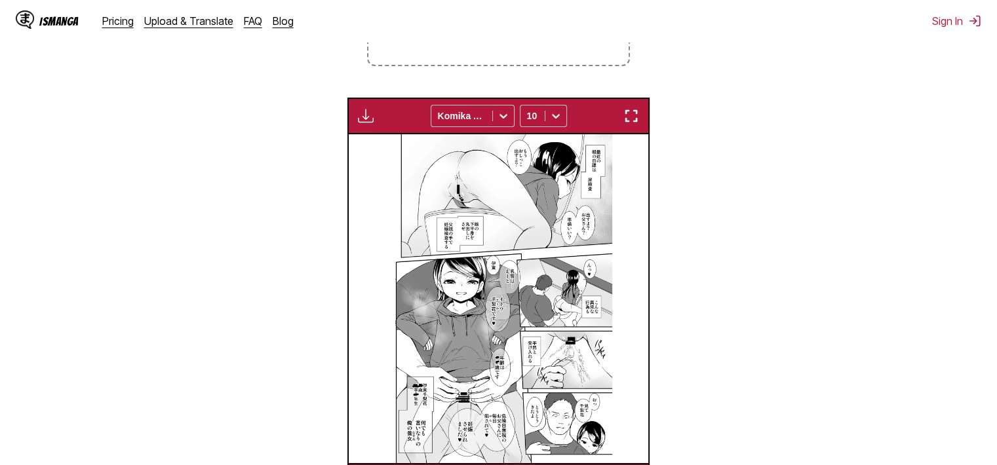
click at [624, 123] on img "button" at bounding box center [631, 116] width 16 height 16
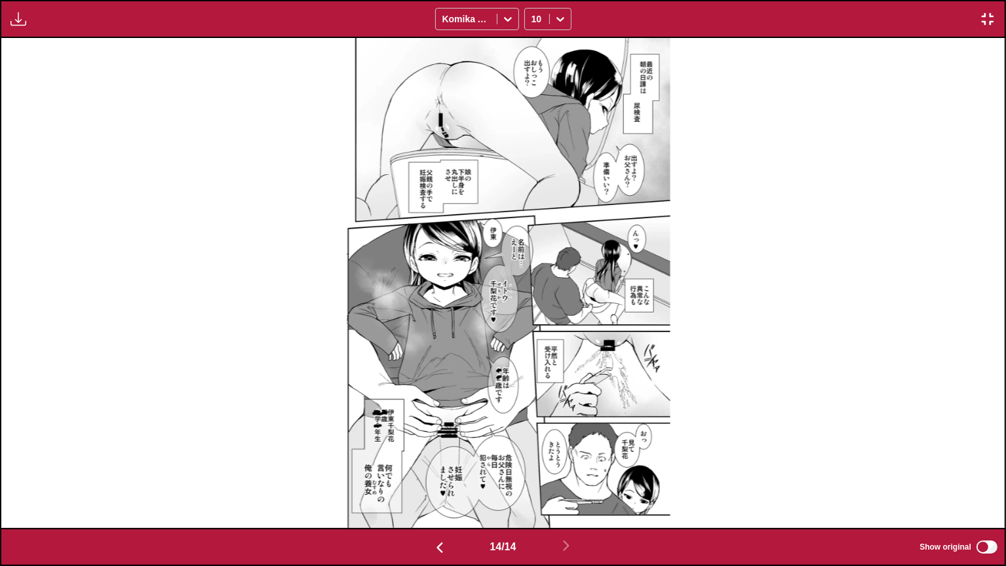
scroll to position [0, 13051]
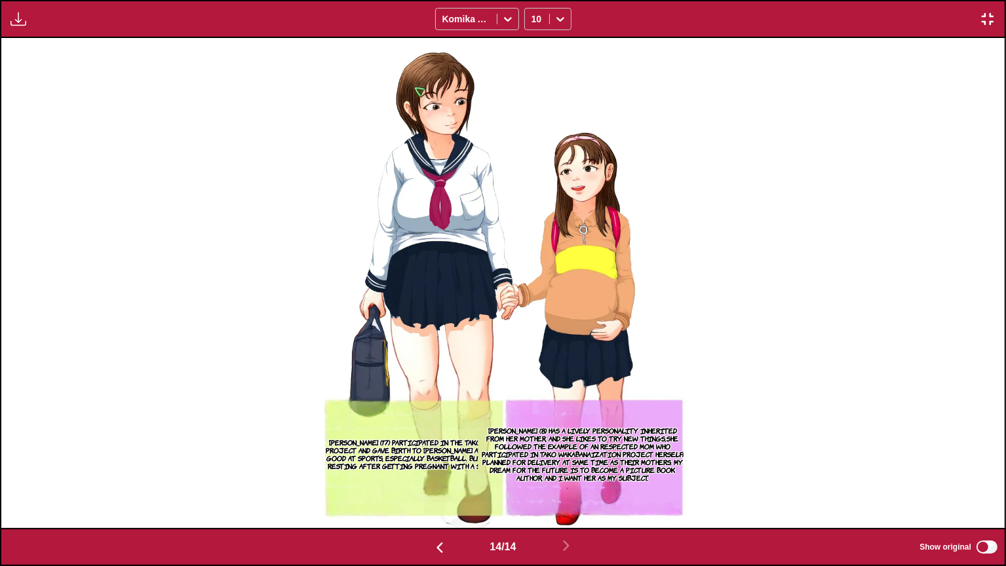
click at [626, 435] on p "[PERSON_NAME] (8) has a lively personality inherited from her mother, and she l…" at bounding box center [582, 454] width 209 height 60
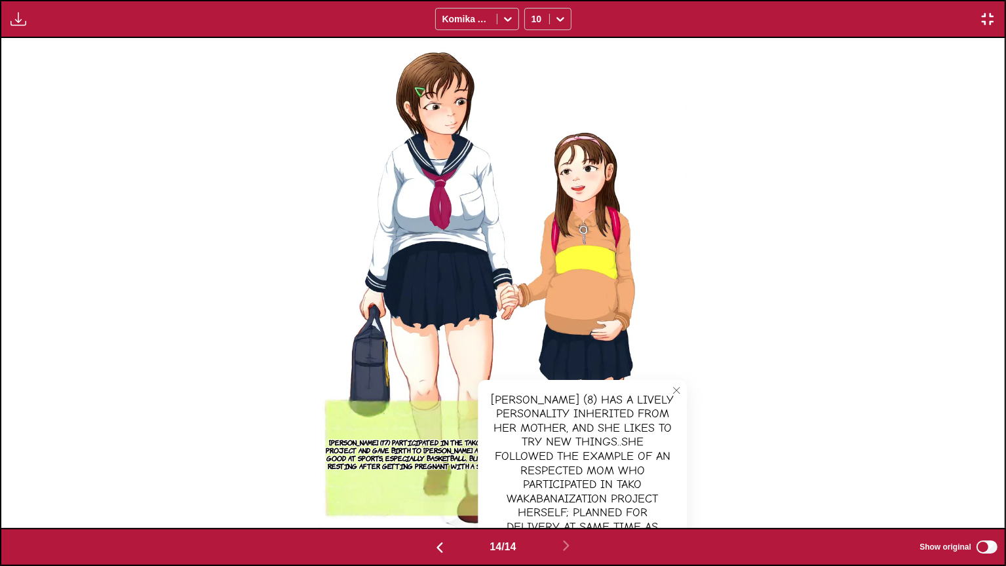
click at [681, 383] on button "close-tooltip" at bounding box center [676, 390] width 21 height 21
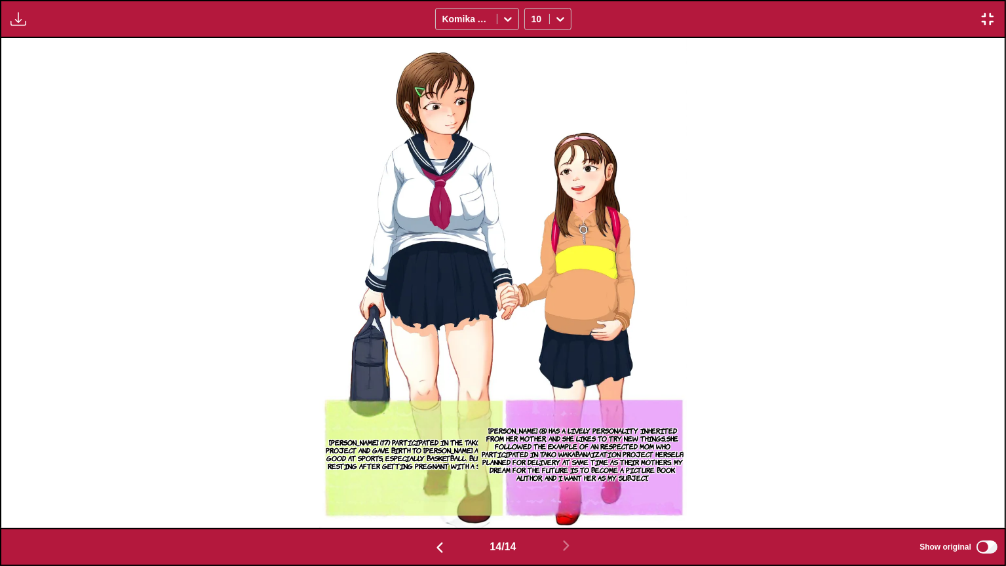
click at [605, 443] on p "[PERSON_NAME] (8) has a lively personality inherited from her mother, and she l…" at bounding box center [582, 454] width 209 height 60
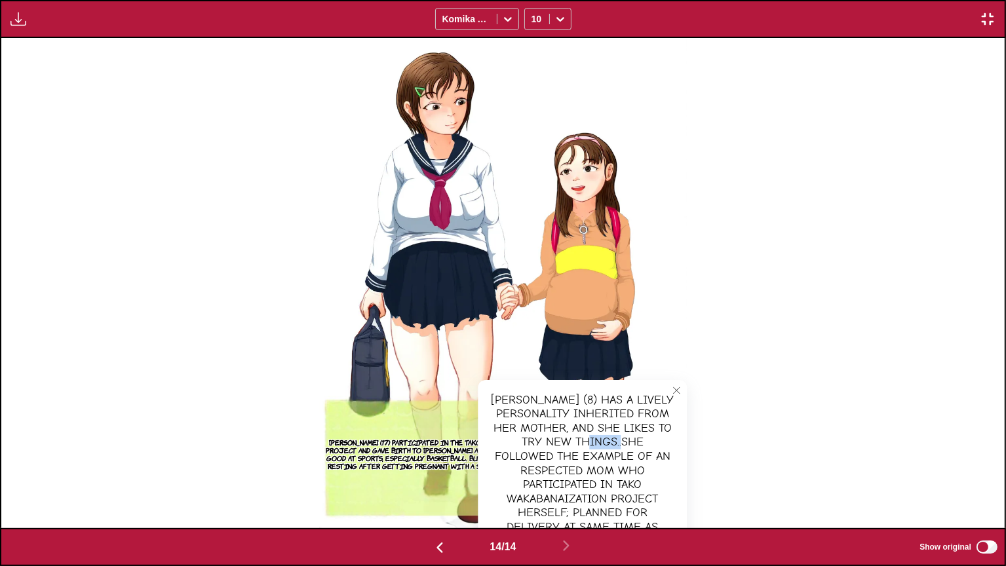
click at [605, 443] on div "[PERSON_NAME] (8) has a lively personality inherited from her mother, and she l…" at bounding box center [582, 492] width 209 height 224
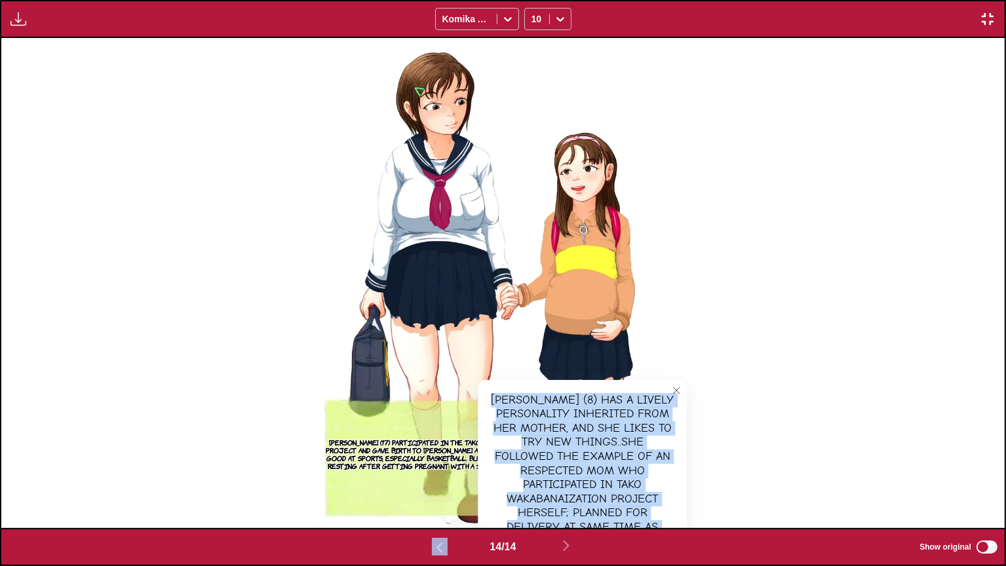
click at [605, 443] on div "[PERSON_NAME] (8) has a lively personality inherited from her mother, and she l…" at bounding box center [582, 492] width 209 height 224
click at [674, 386] on icon "close-tooltip" at bounding box center [676, 390] width 9 height 9
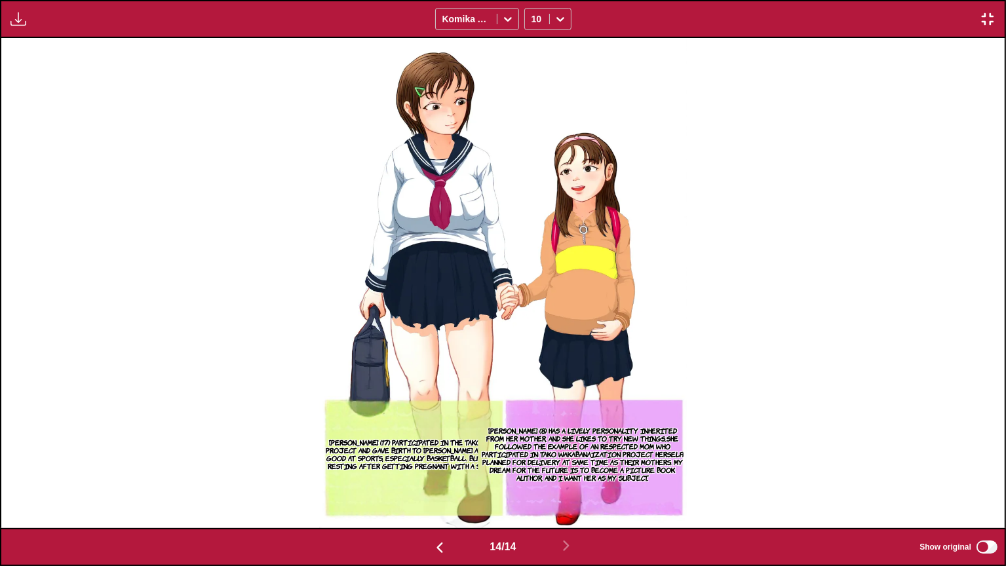
click at [389, 440] on p "[PERSON_NAME] (17) participated in the Tako Young Age Project and gave birth to…" at bounding box center [425, 454] width 212 height 37
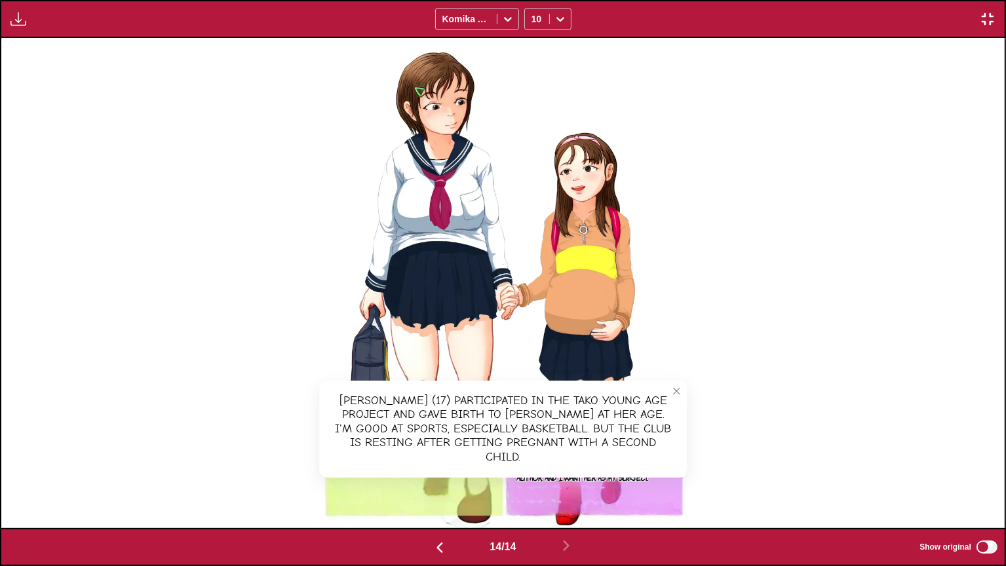
click at [992, 18] on img "button" at bounding box center [988, 19] width 16 height 16
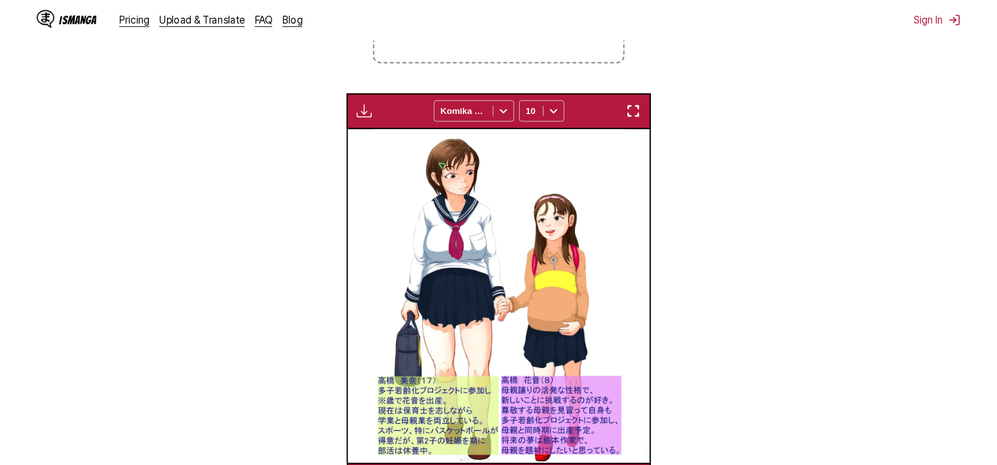
scroll to position [0, 3892]
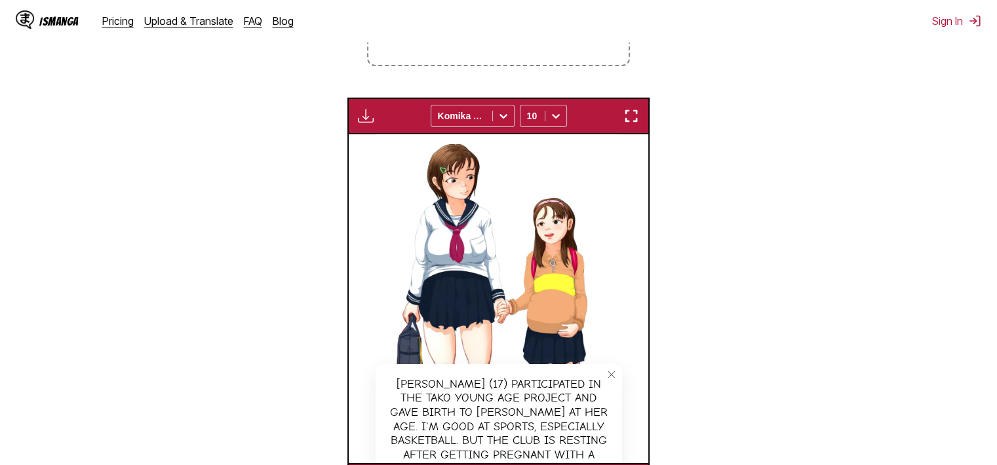
click at [638, 119] on img "button" at bounding box center [631, 116] width 16 height 16
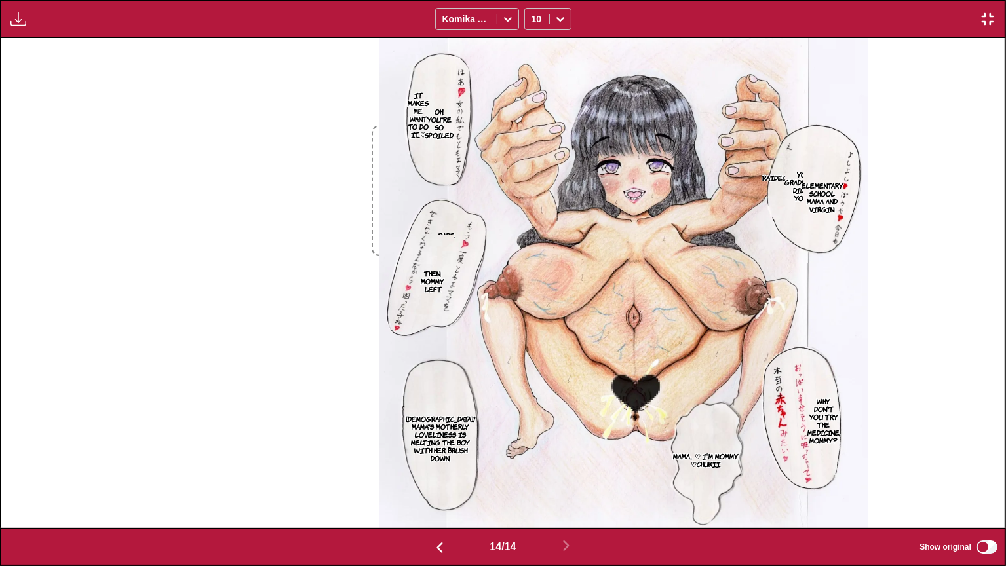
scroll to position [0, 13051]
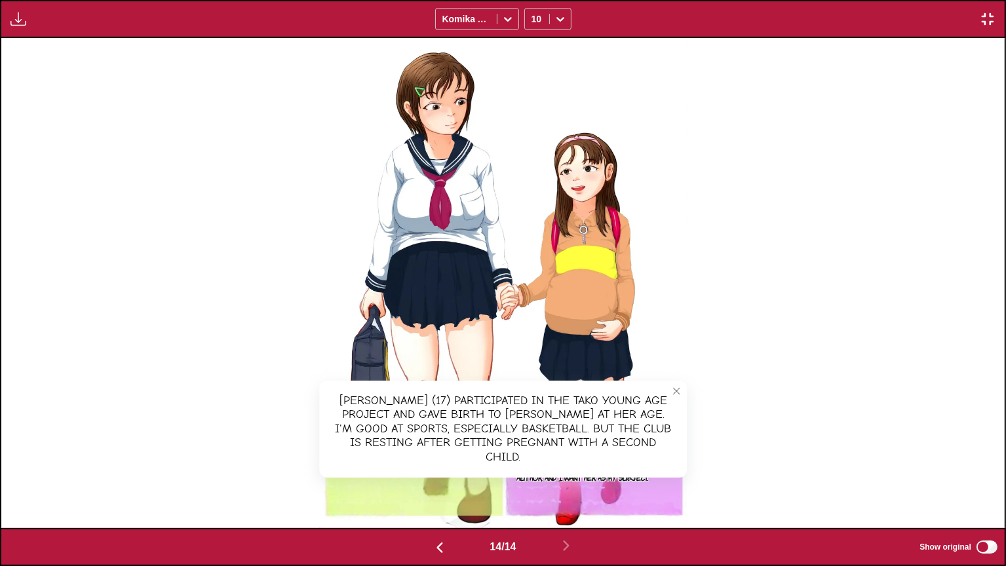
click at [993, 13] on img "button" at bounding box center [988, 19] width 16 height 16
